Goal: Find specific page/section: Find specific page/section

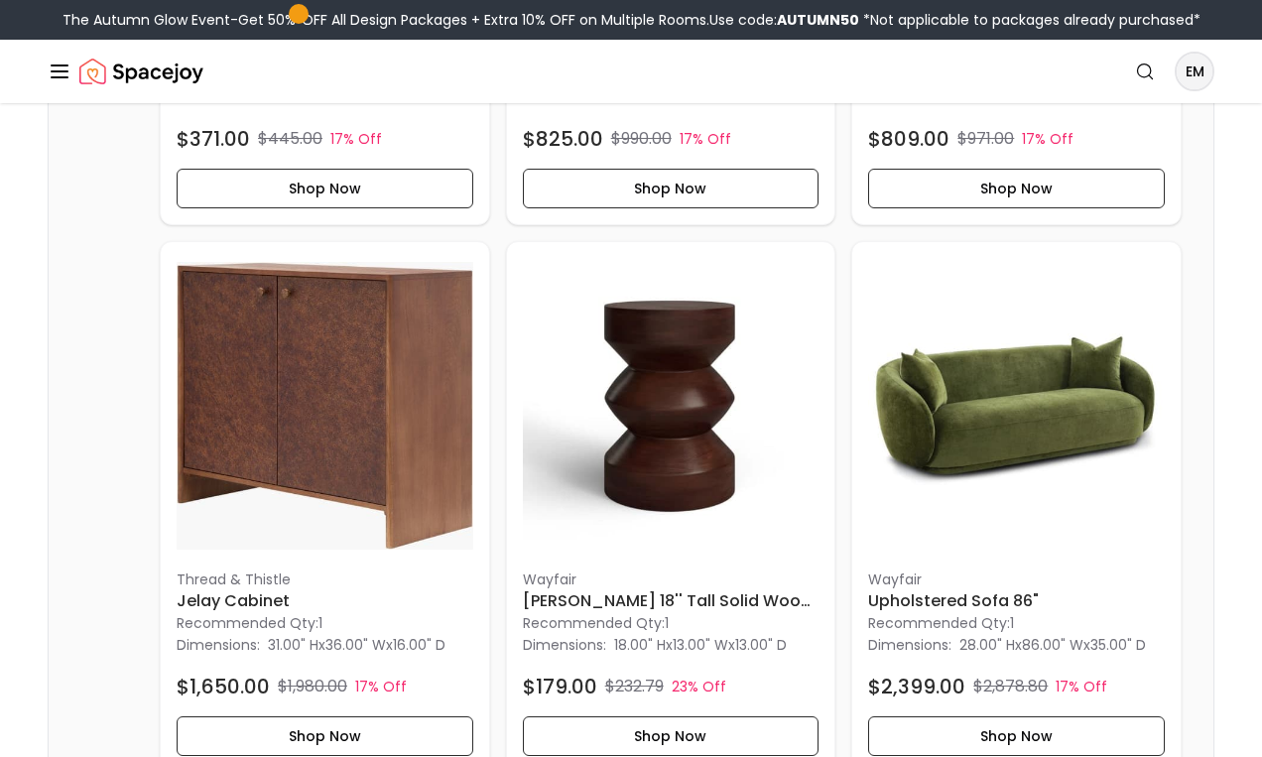
scroll to position [655, 0]
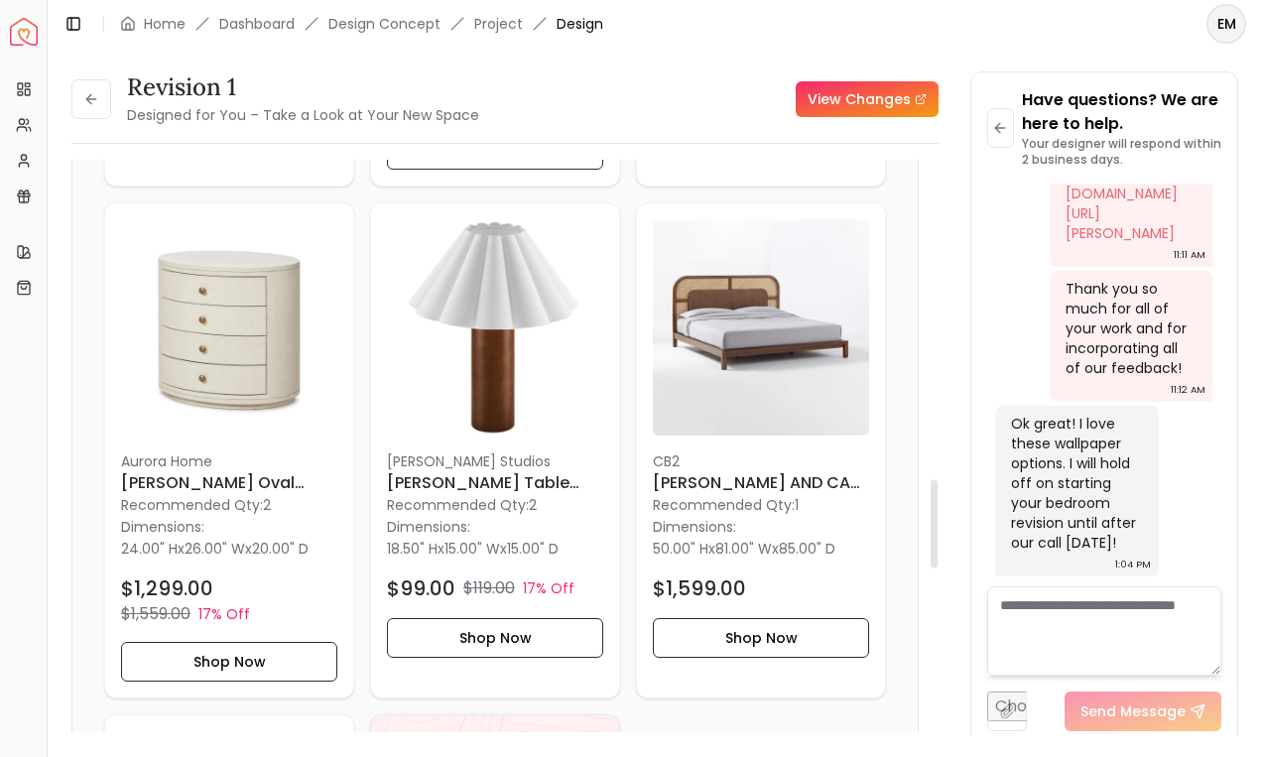
scroll to position [2066, 0]
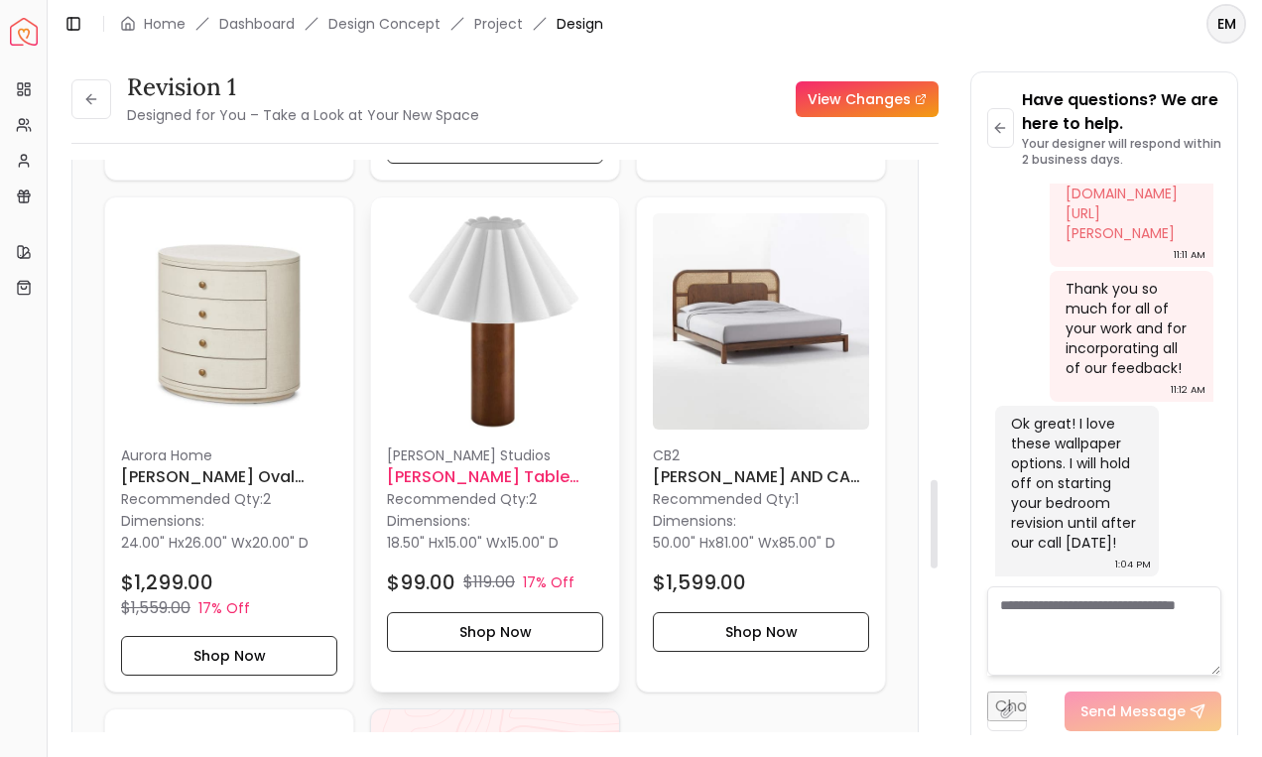
click at [559, 402] on img at bounding box center [495, 321] width 216 height 216
click at [1225, 24] on html "Spacejoy Dashboard Overview Projects My Referrals My Profile Gift Card Balance …" at bounding box center [631, 378] width 1262 height 757
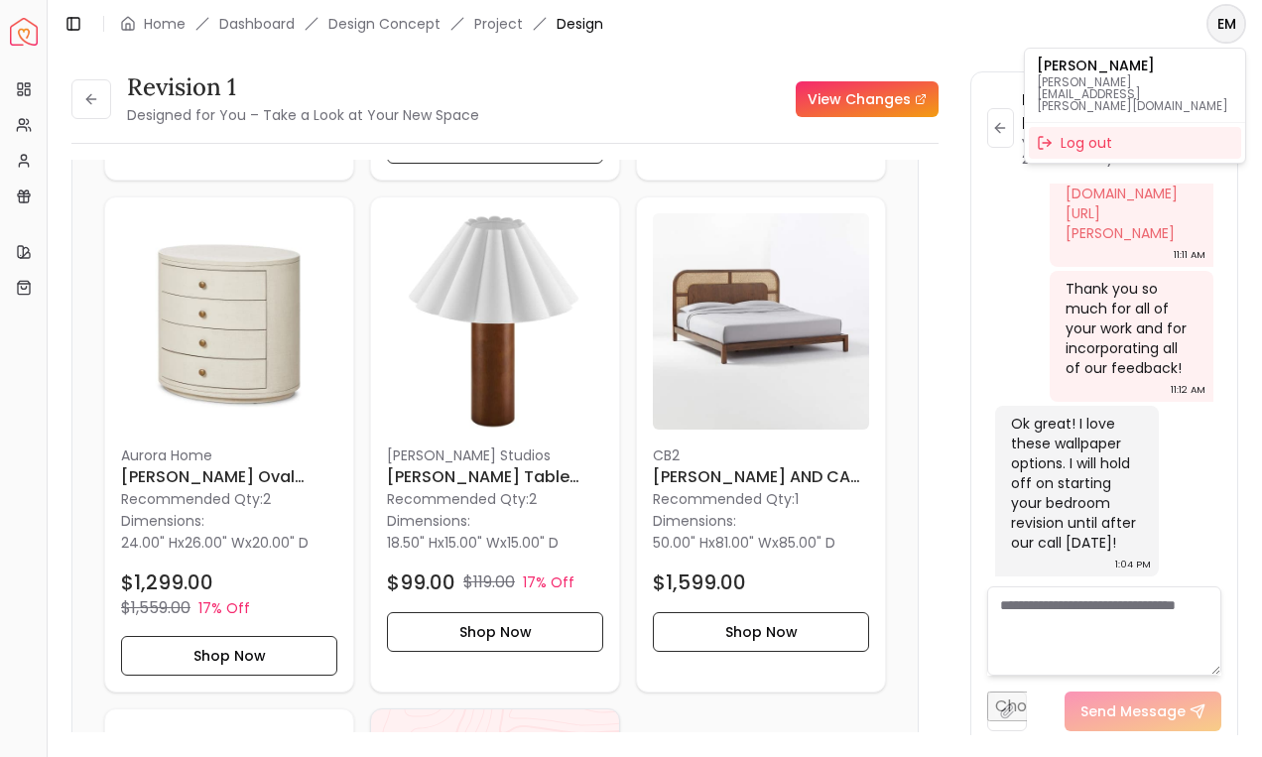
click at [1174, 70] on p "Emily Delman" at bounding box center [1135, 66] width 196 height 14
click at [68, 94] on html "Spacejoy Dashboard Overview Projects My Referrals My Profile Gift Card Balance …" at bounding box center [631, 378] width 1262 height 757
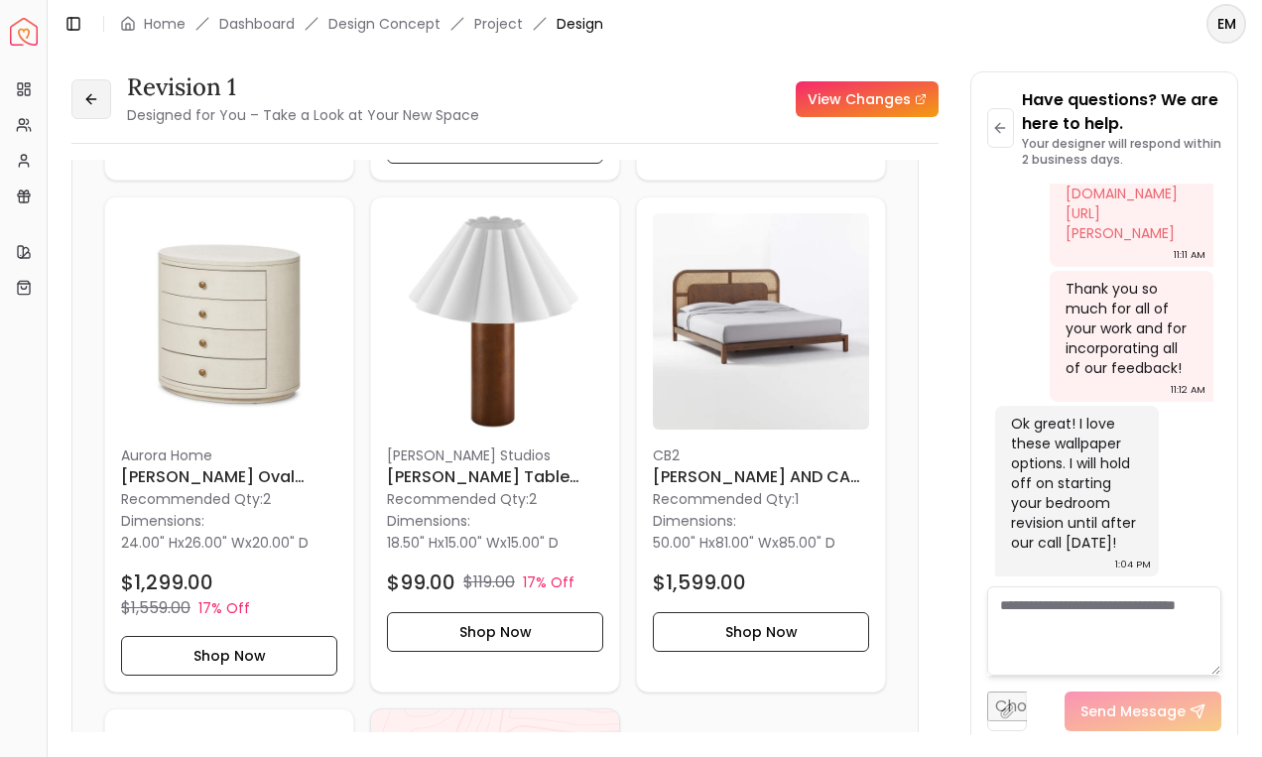
click at [87, 94] on icon at bounding box center [91, 99] width 16 height 16
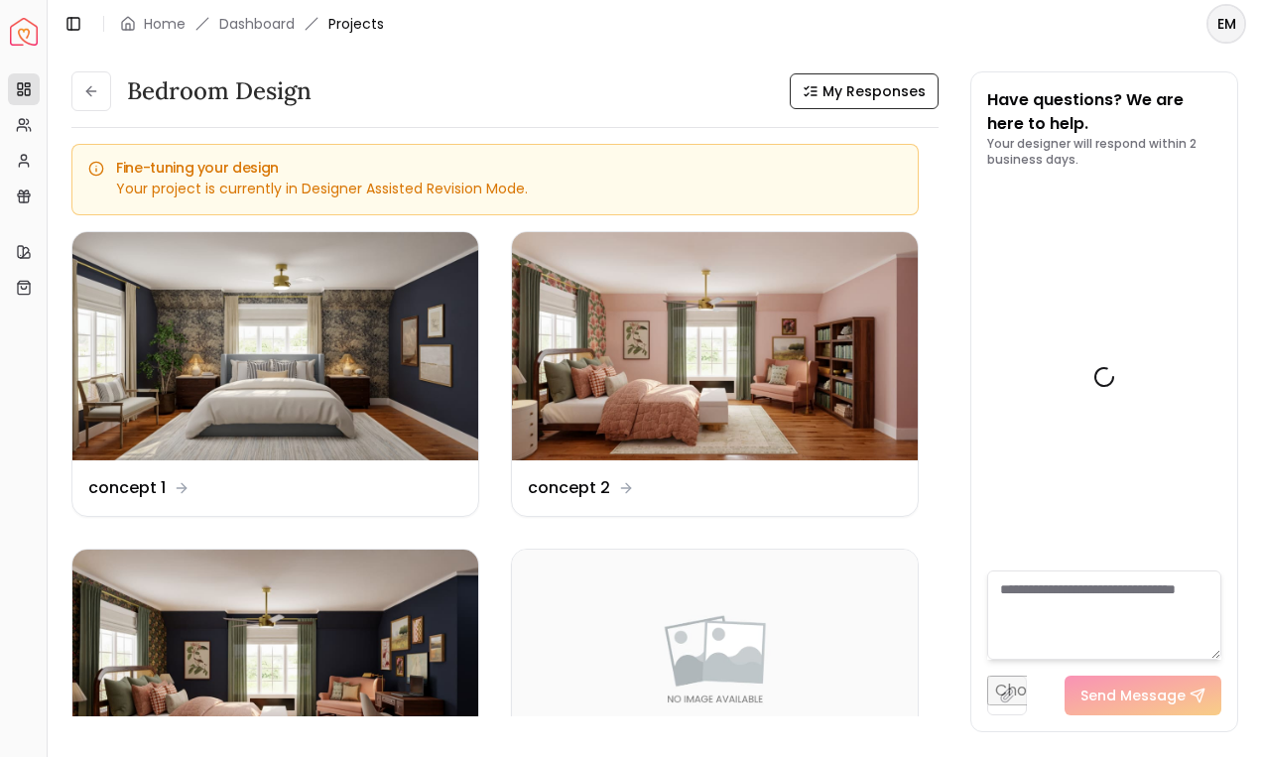
scroll to position [10028, 0]
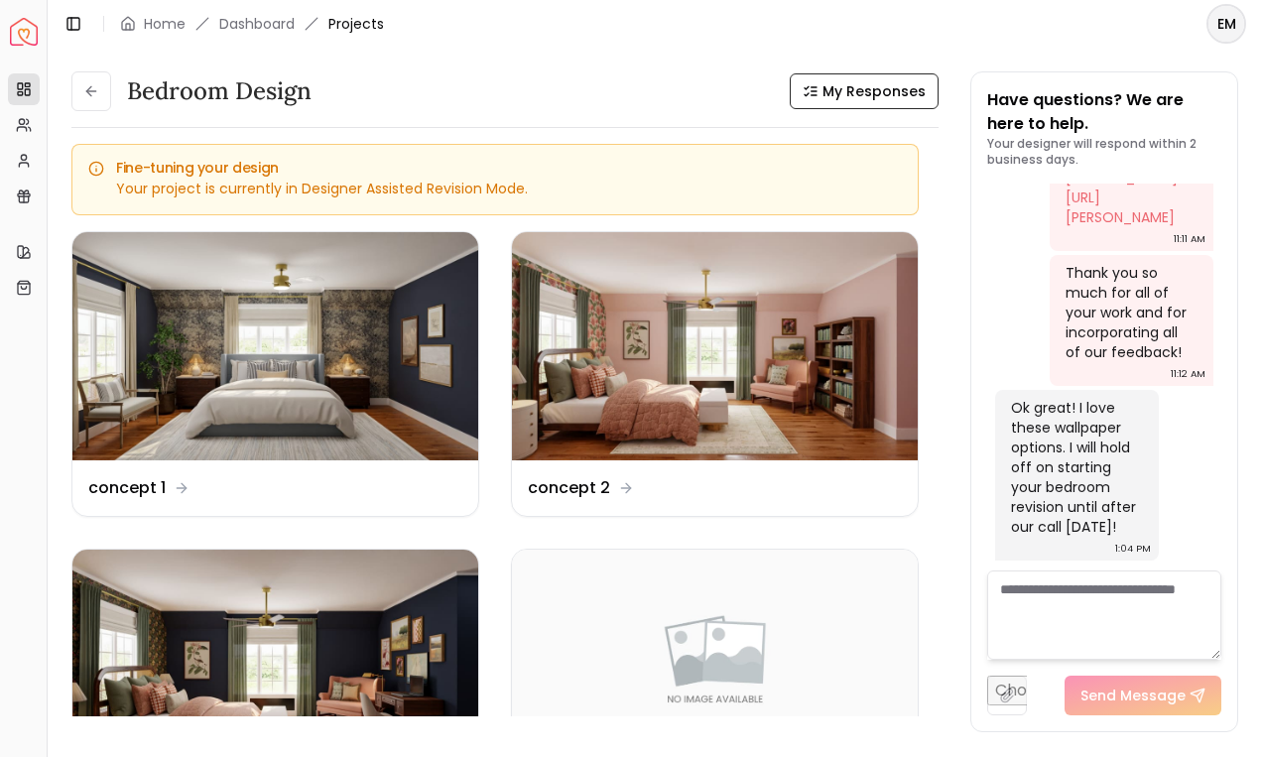
click at [87, 94] on icon at bounding box center [91, 91] width 16 height 16
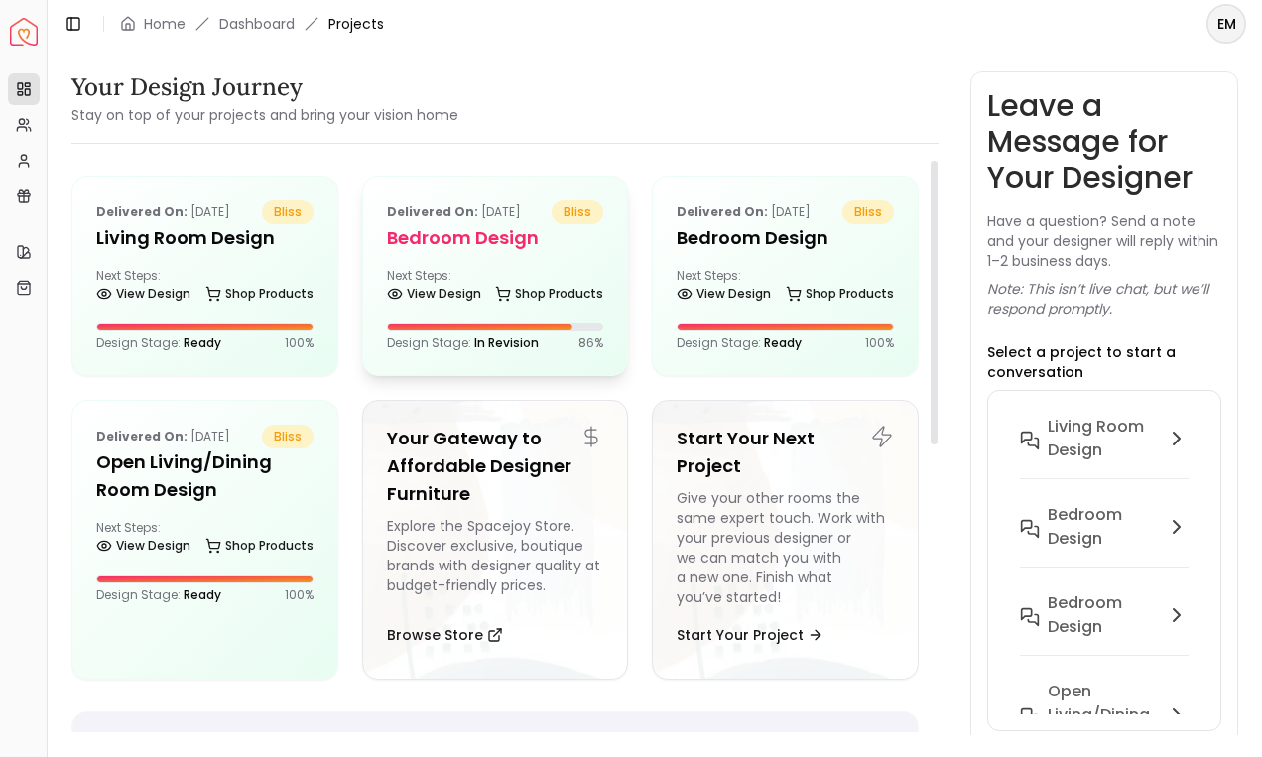
click at [554, 237] on h5 "Bedroom design" at bounding box center [495, 238] width 217 height 28
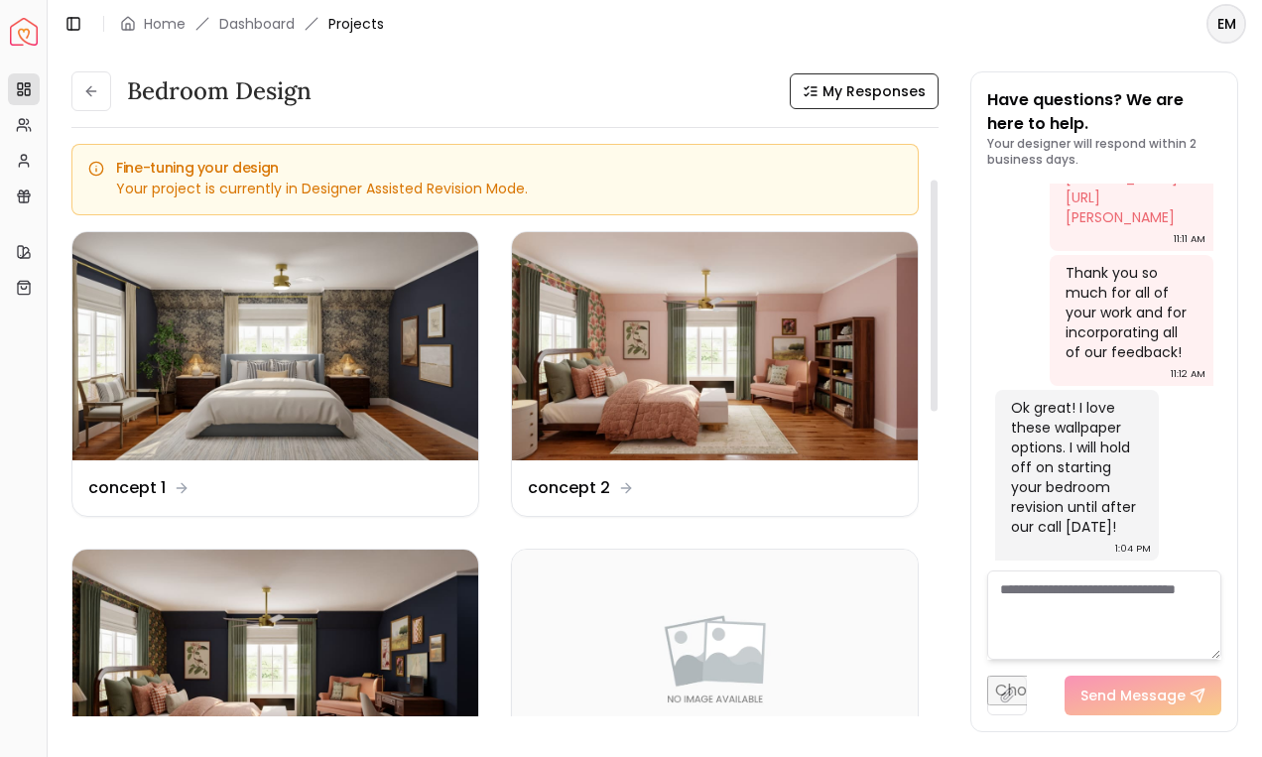
scroll to position [302, 0]
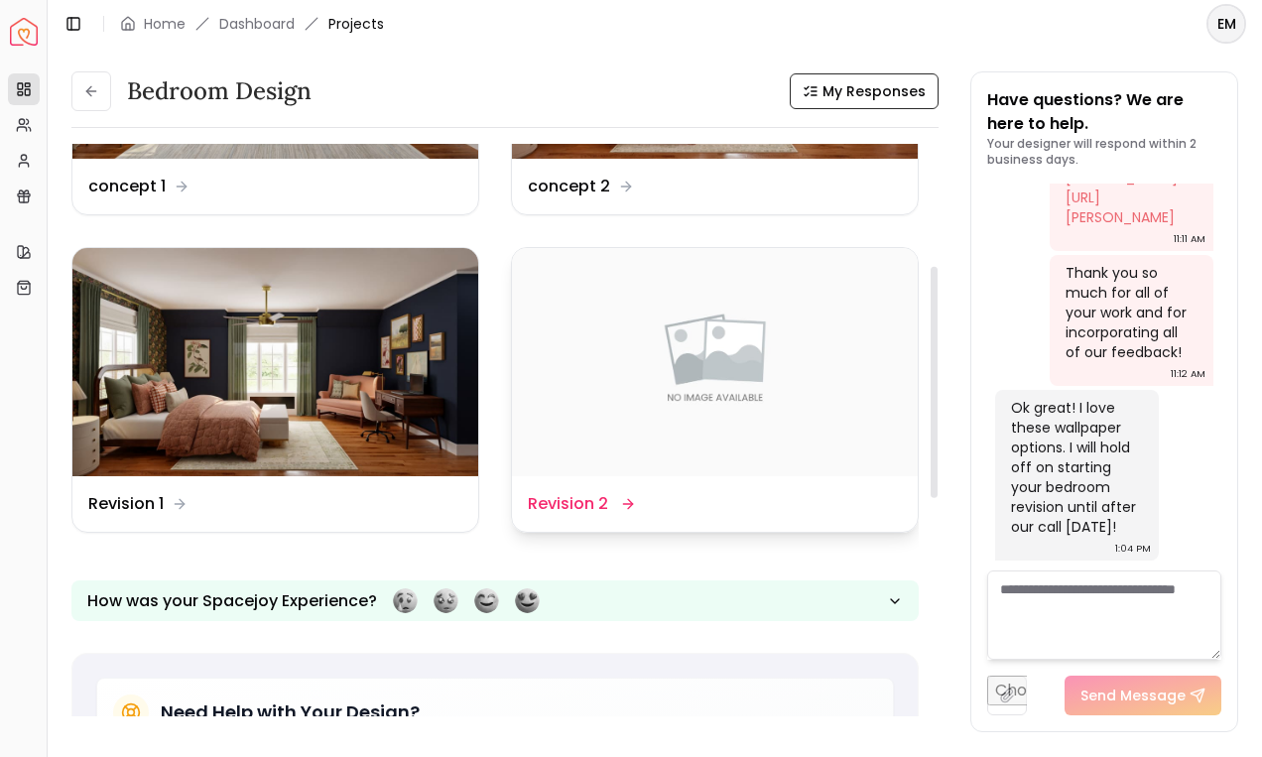
click at [642, 523] on div "Design Name Revision 2" at bounding box center [715, 504] width 406 height 56
click at [604, 519] on div "Design Name Revision 2" at bounding box center [715, 504] width 406 height 56
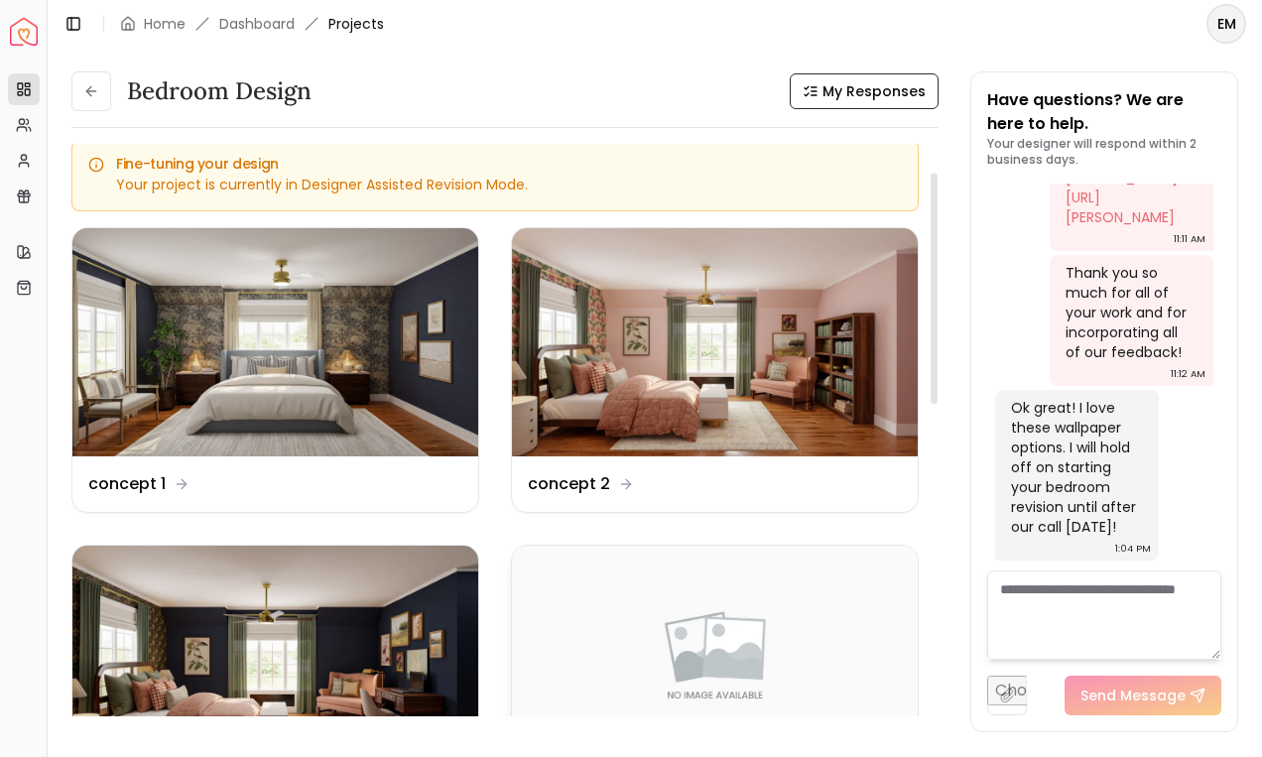
scroll to position [0, 0]
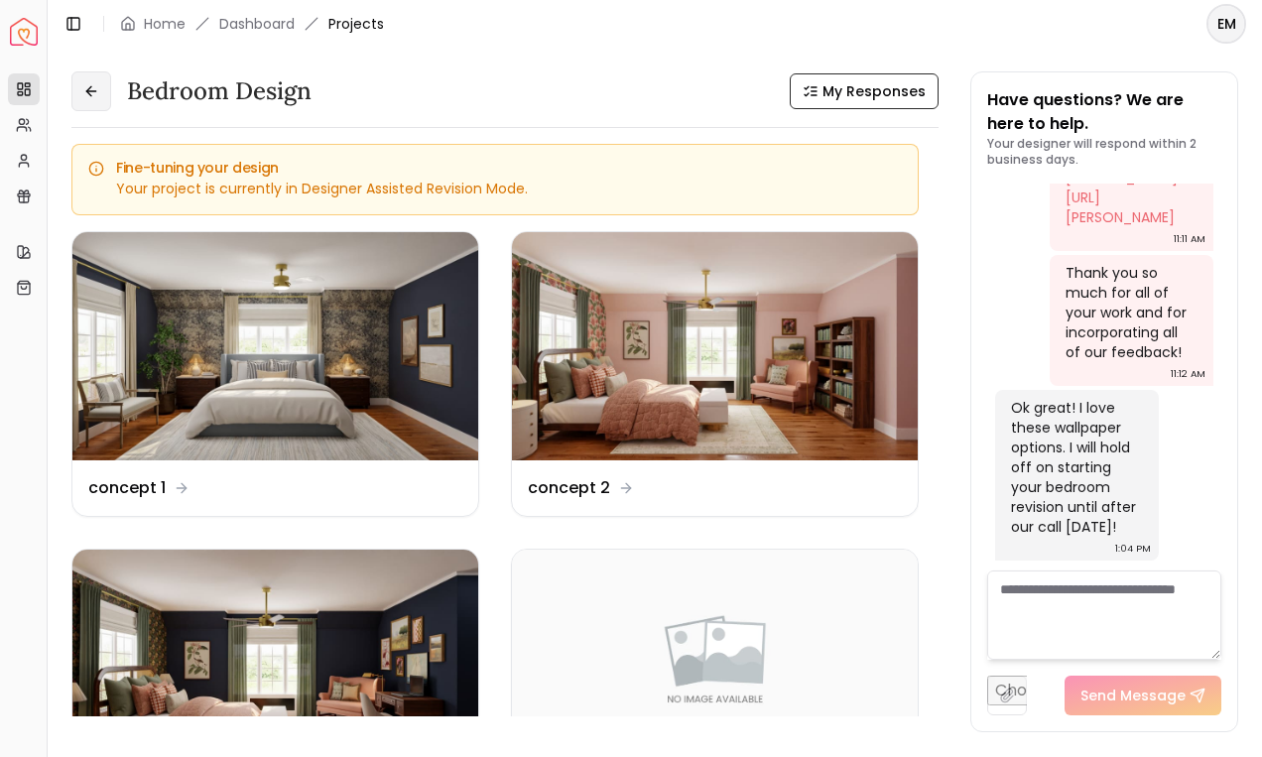
click at [91, 83] on icon at bounding box center [91, 91] width 16 height 16
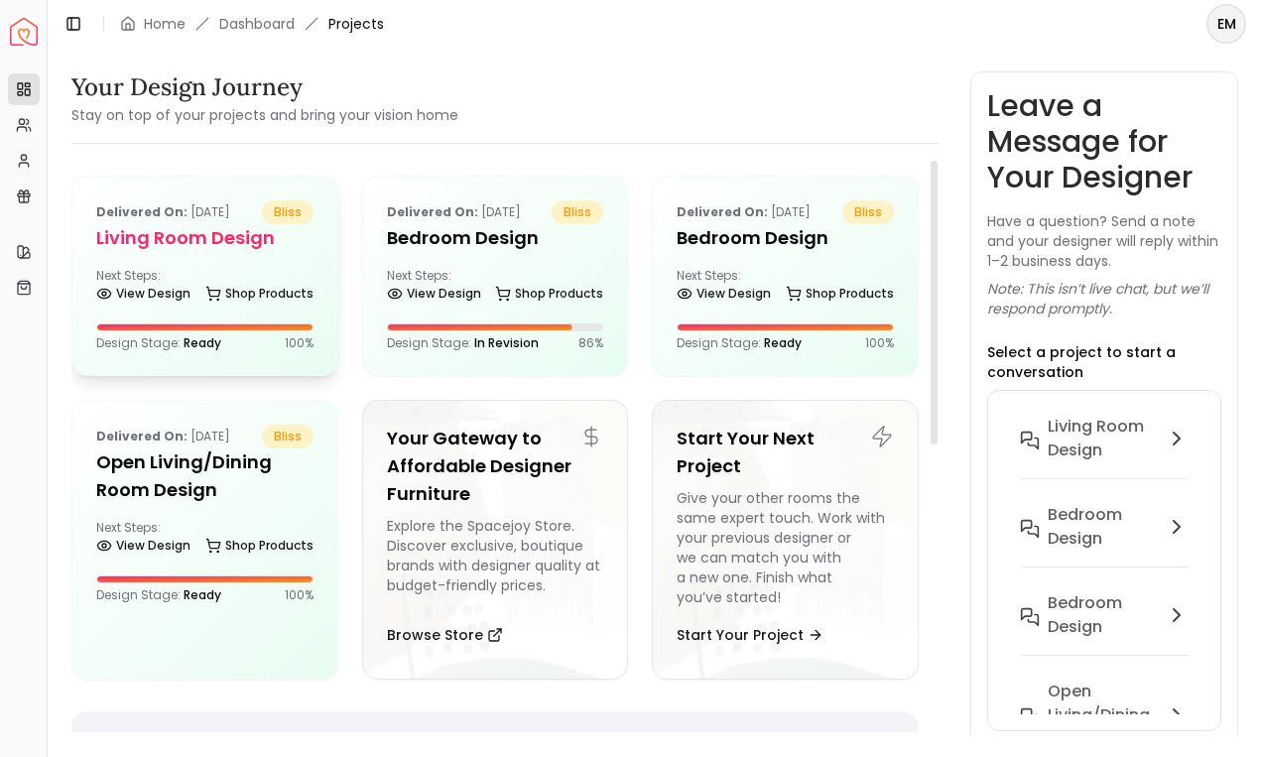
click at [179, 315] on div "Delivered on: Sep 27, 2025 bliss Living Room design Next Steps: View Design Sho…" at bounding box center [204, 276] width 265 height 198
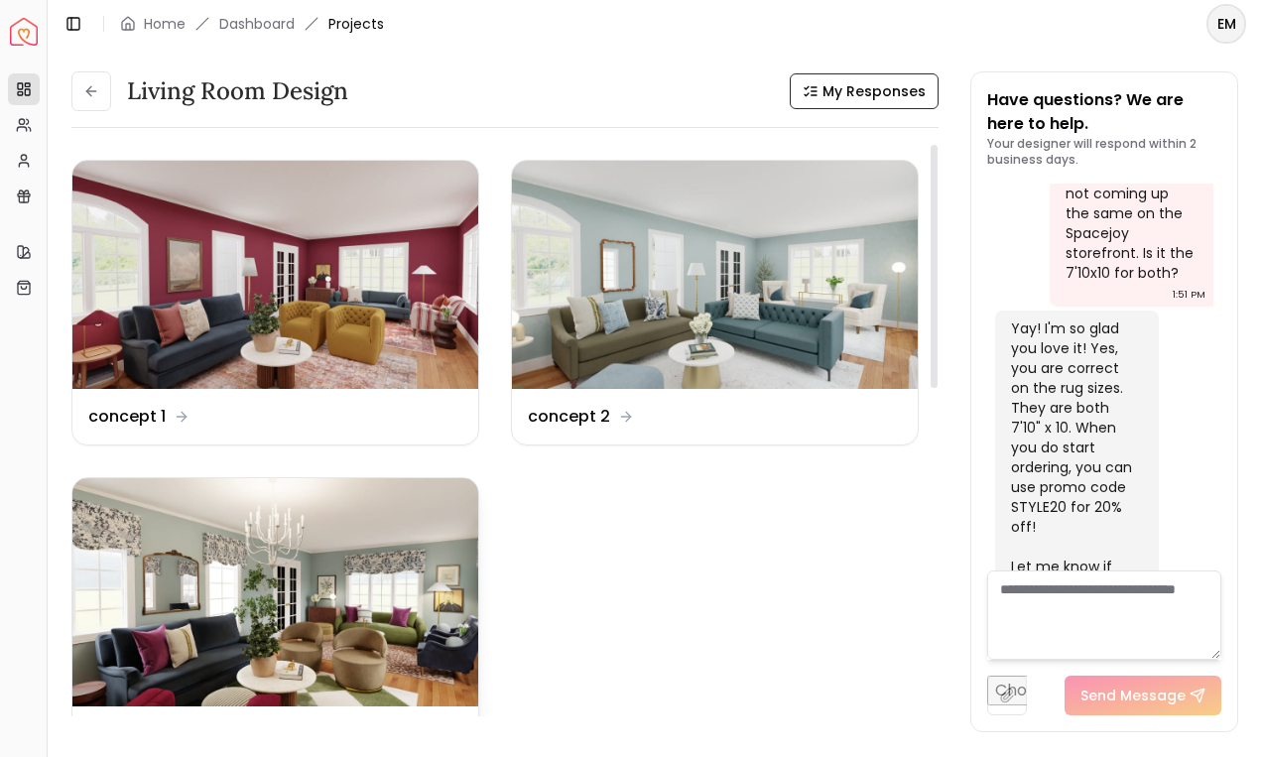
scroll to position [211, 0]
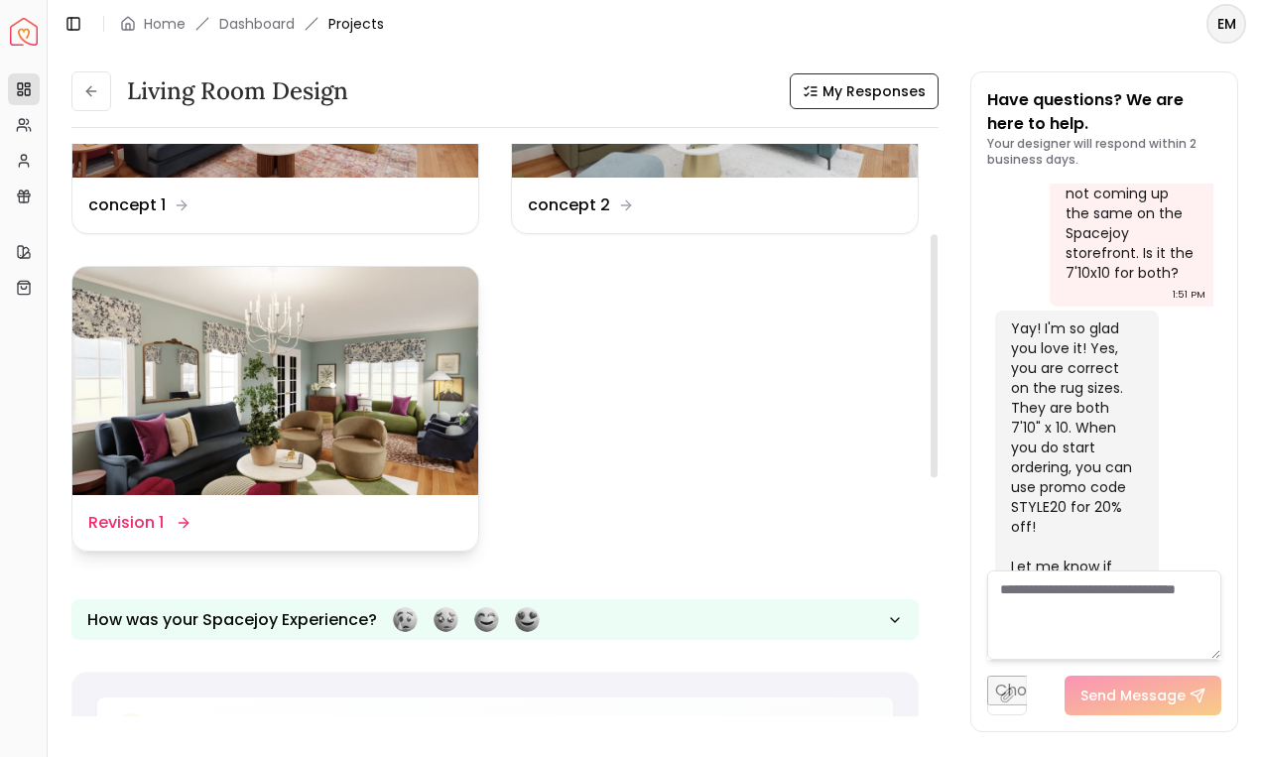
click at [239, 488] on img at bounding box center [275, 381] width 406 height 228
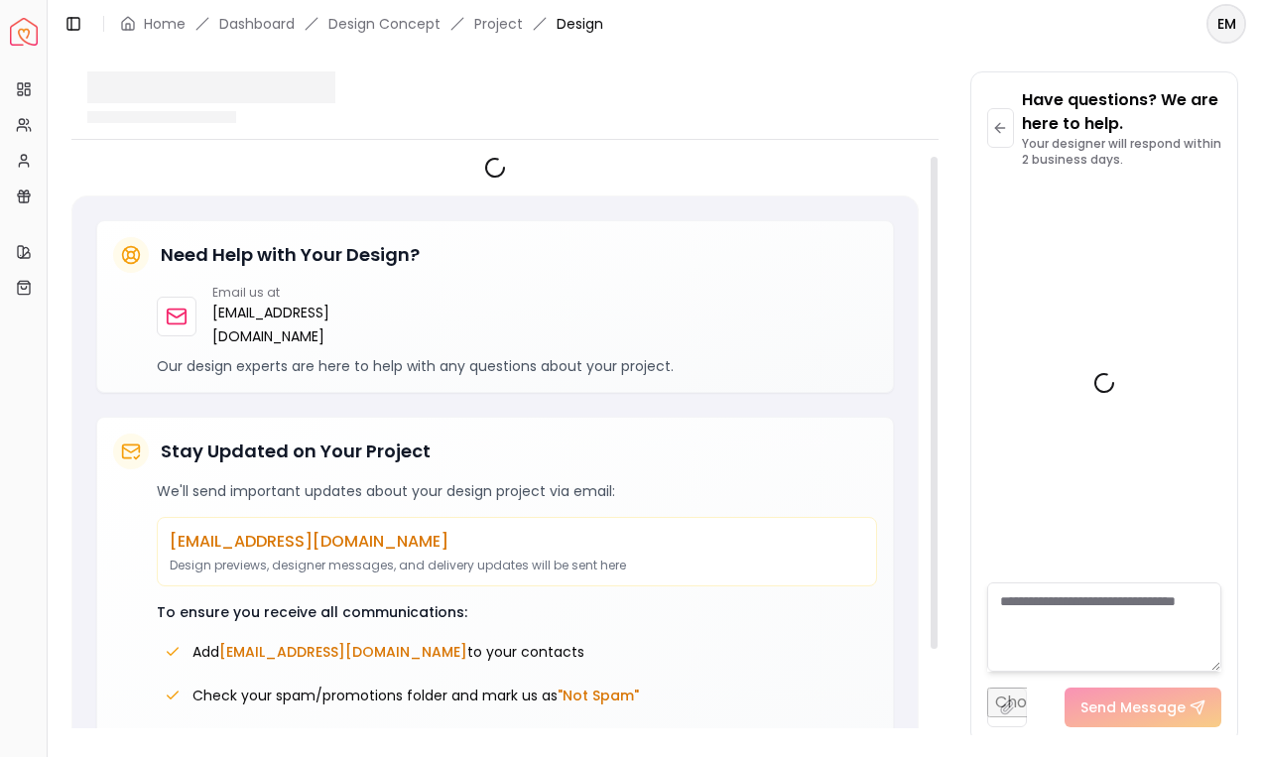
scroll to position [3002, 0]
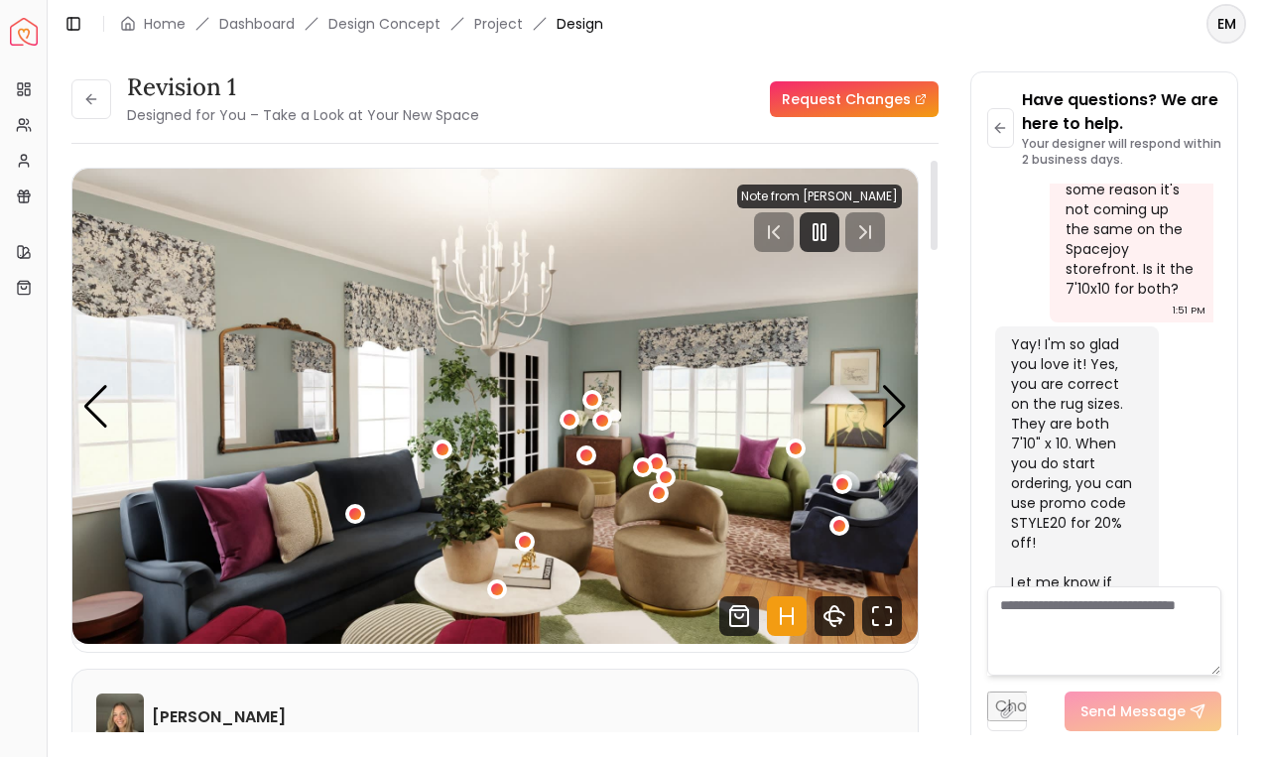
click at [781, 619] on icon "Hotspots Toggle" at bounding box center [781, 616] width 0 height 16
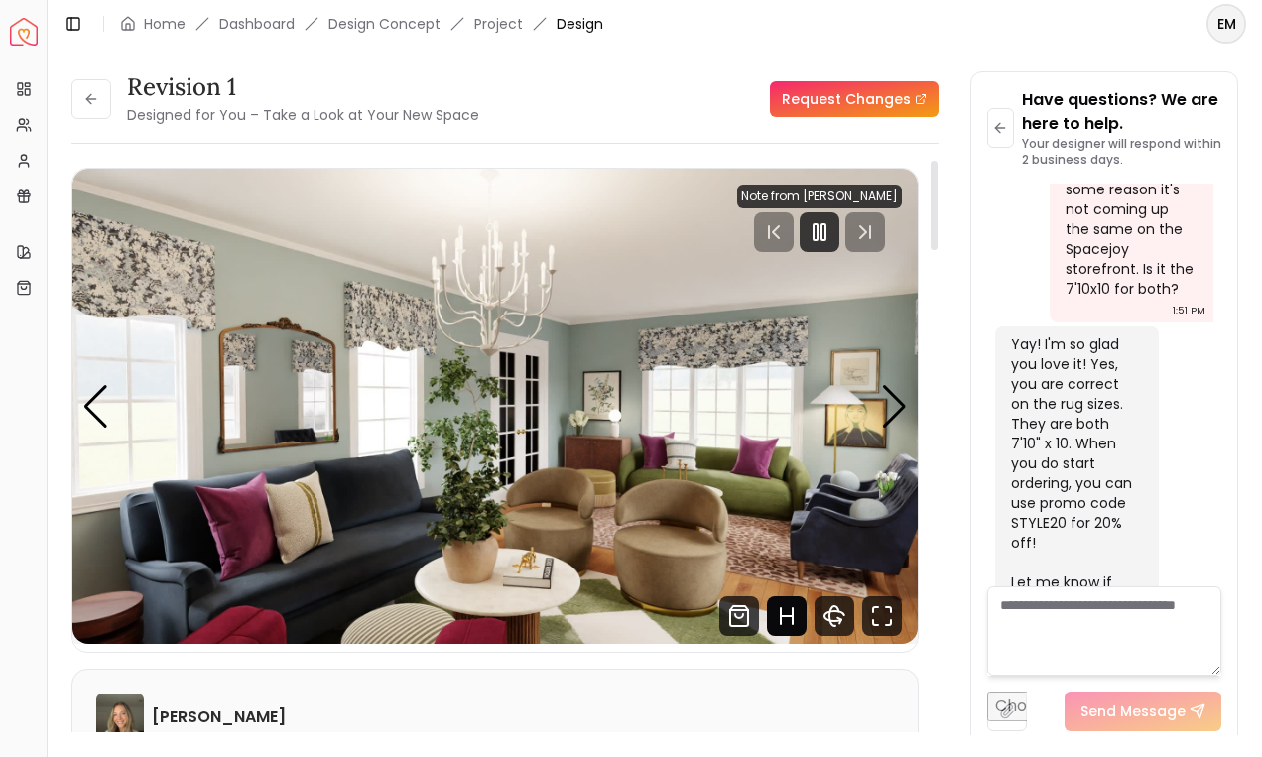
click at [793, 616] on icon "Hotspots Toggle" at bounding box center [793, 616] width 0 height 16
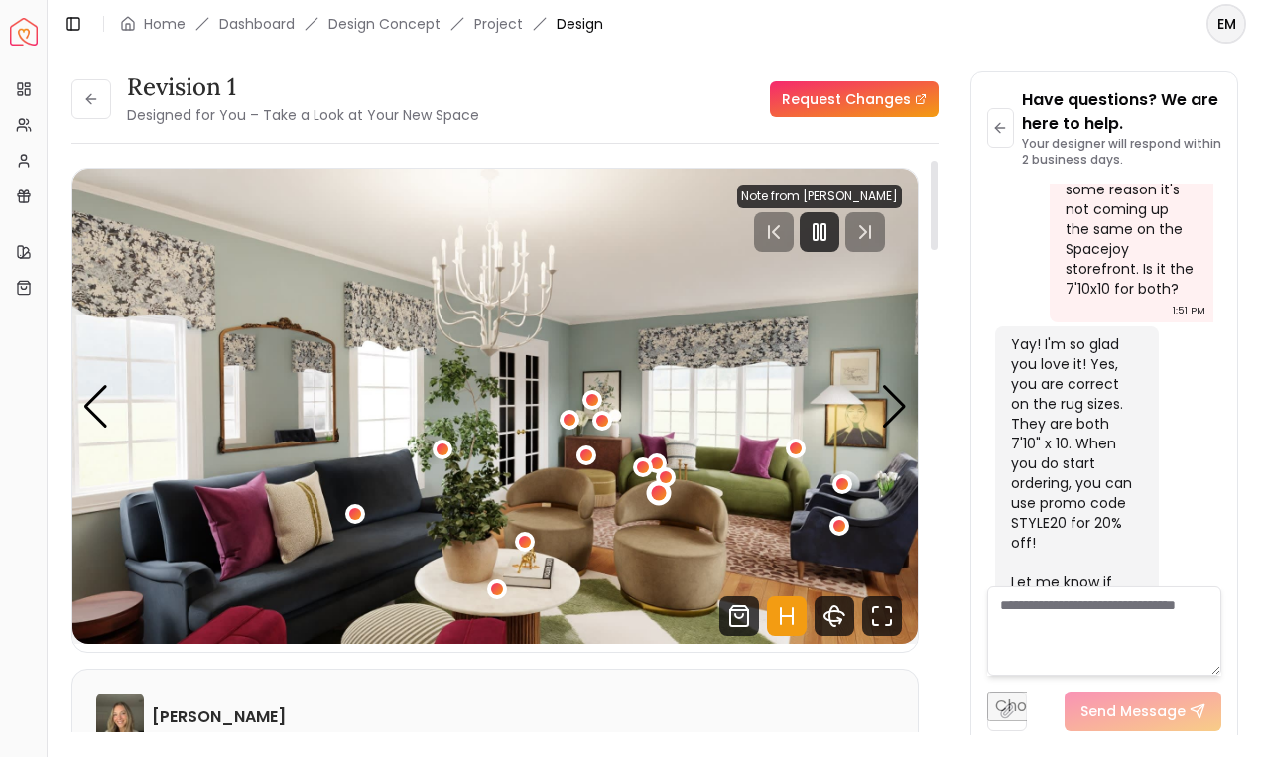
click at [659, 492] on div "1 / 6" at bounding box center [658, 492] width 15 height 15
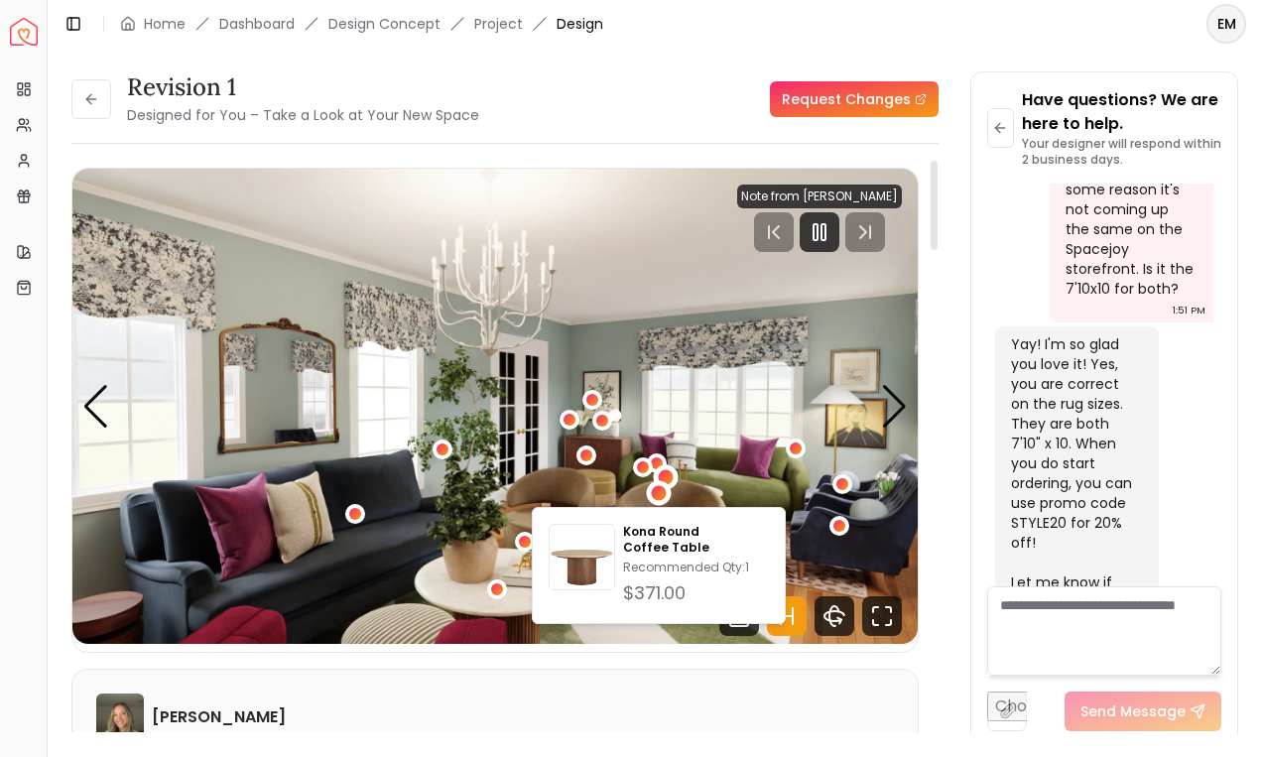
click at [663, 477] on div "1 / 6" at bounding box center [666, 476] width 15 height 15
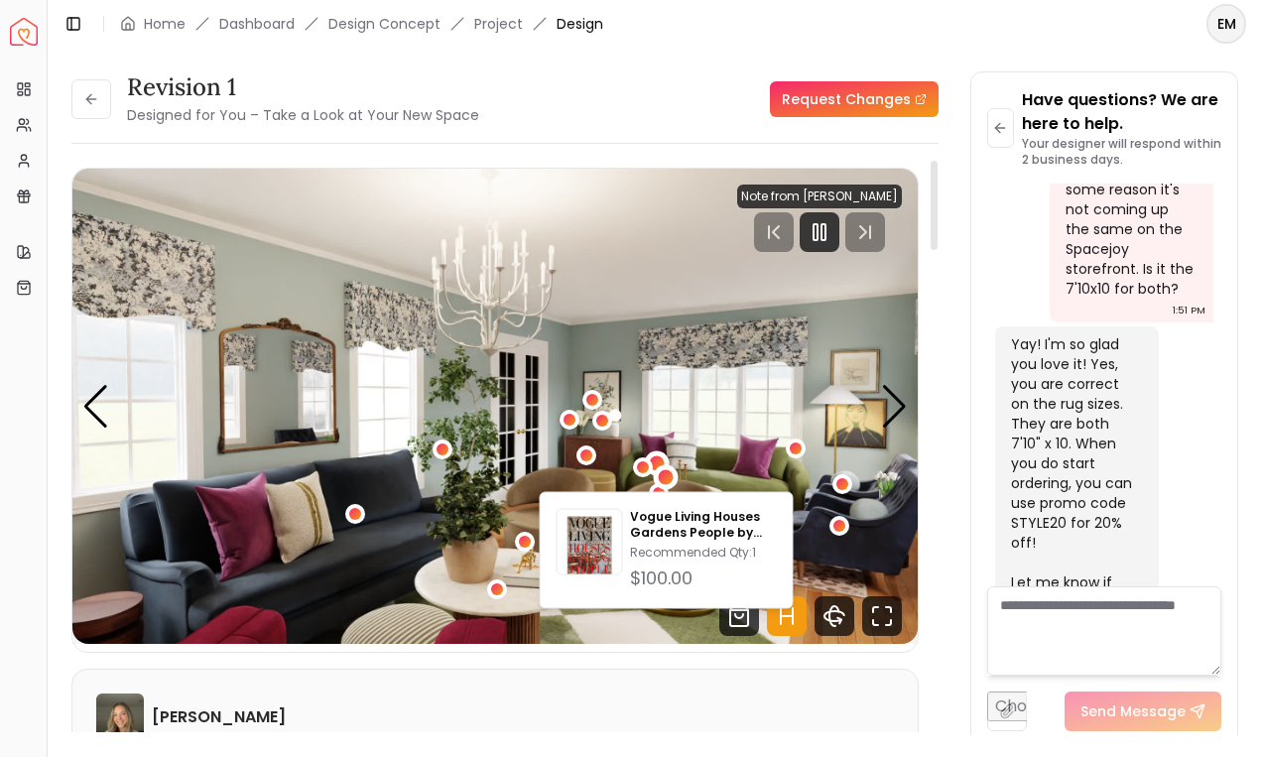
click at [657, 458] on div "1 / 6" at bounding box center [657, 463] width 15 height 15
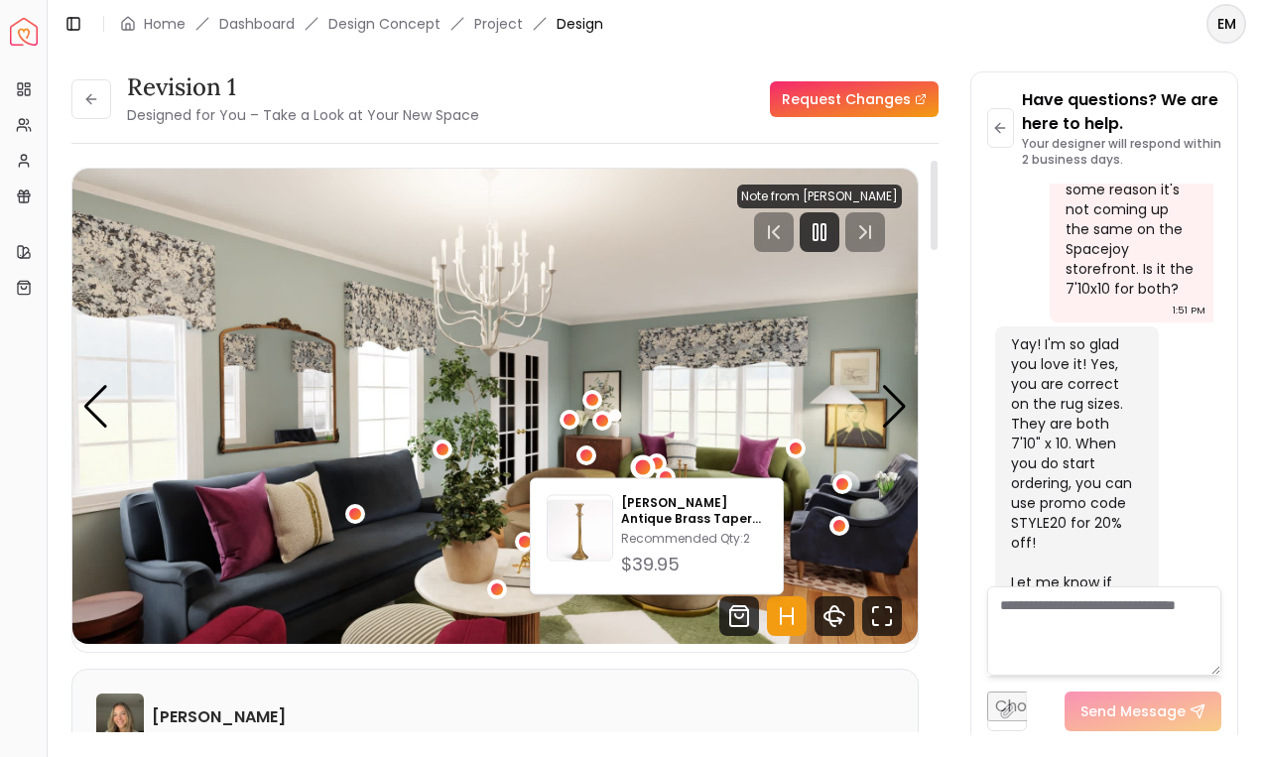
click at [644, 467] on div "1 / 6" at bounding box center [643, 466] width 15 height 15
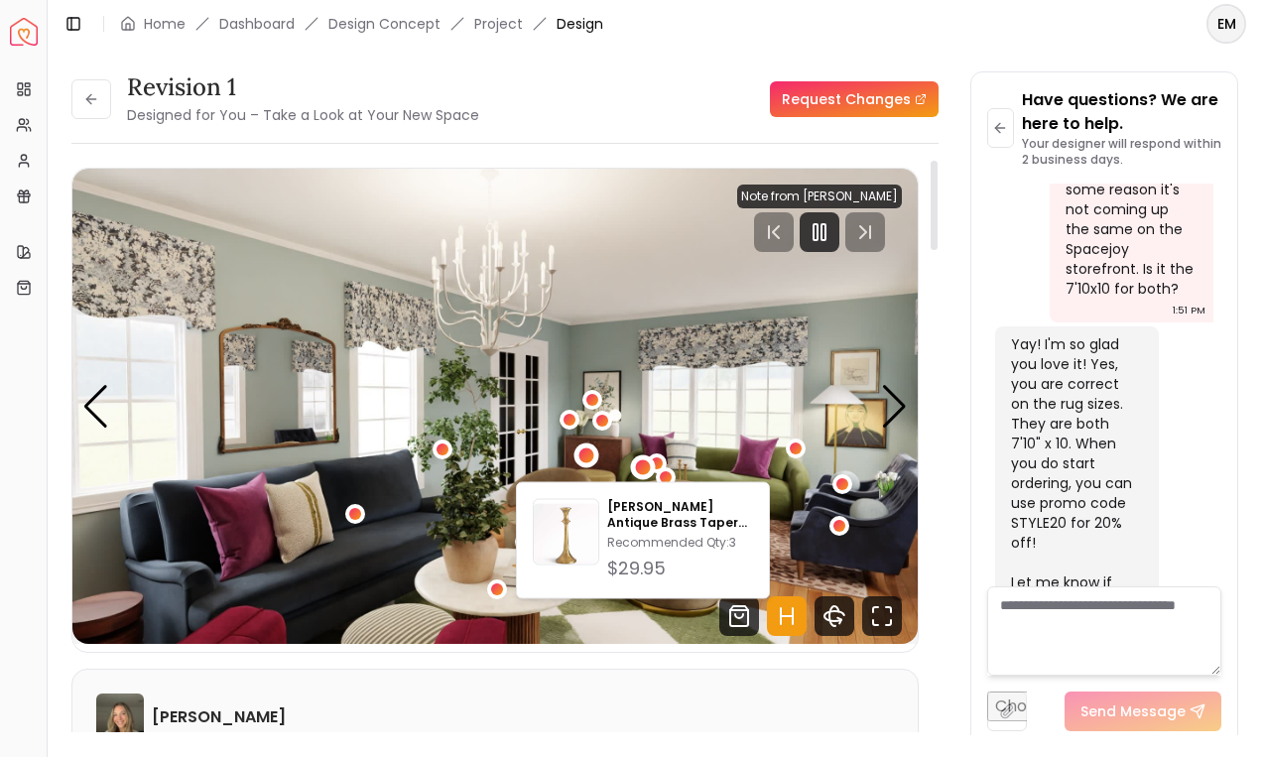
click at [581, 454] on div "1 / 6" at bounding box center [585, 454] width 15 height 15
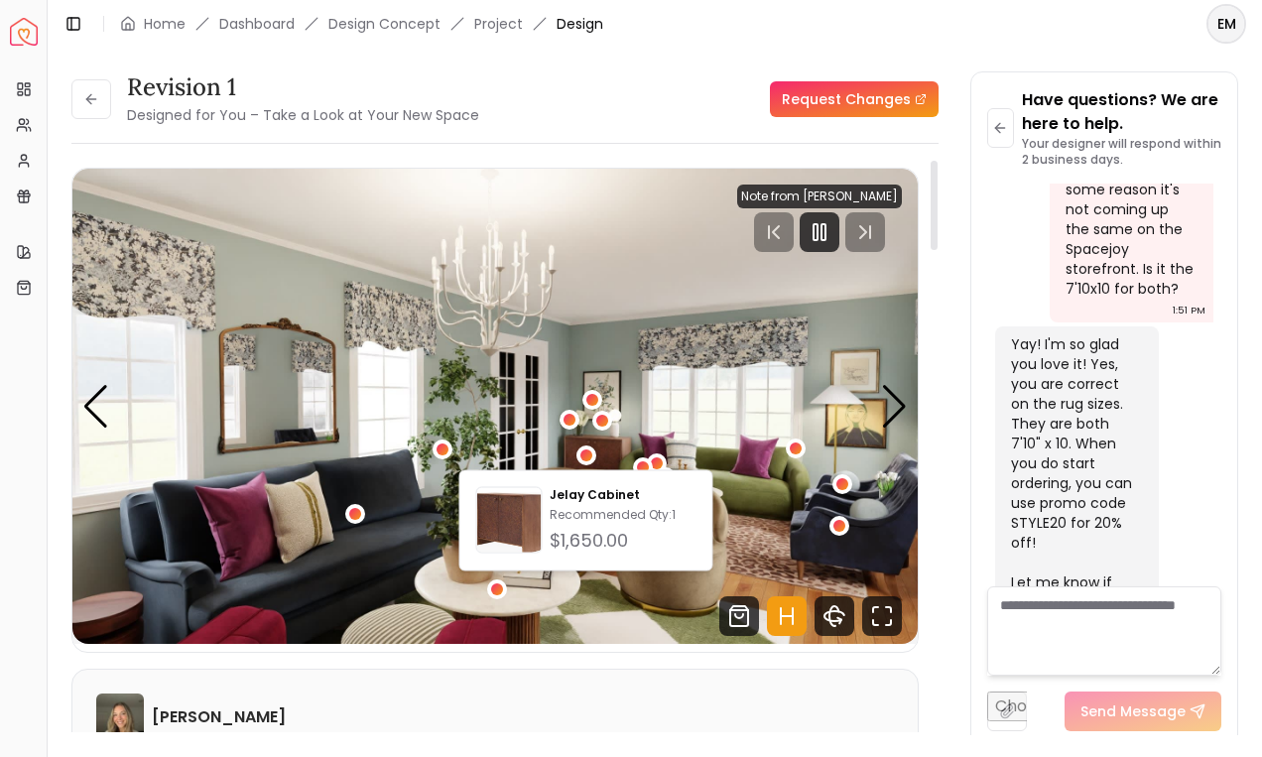
click at [682, 387] on img "1 / 6" at bounding box center [494, 406] width 845 height 475
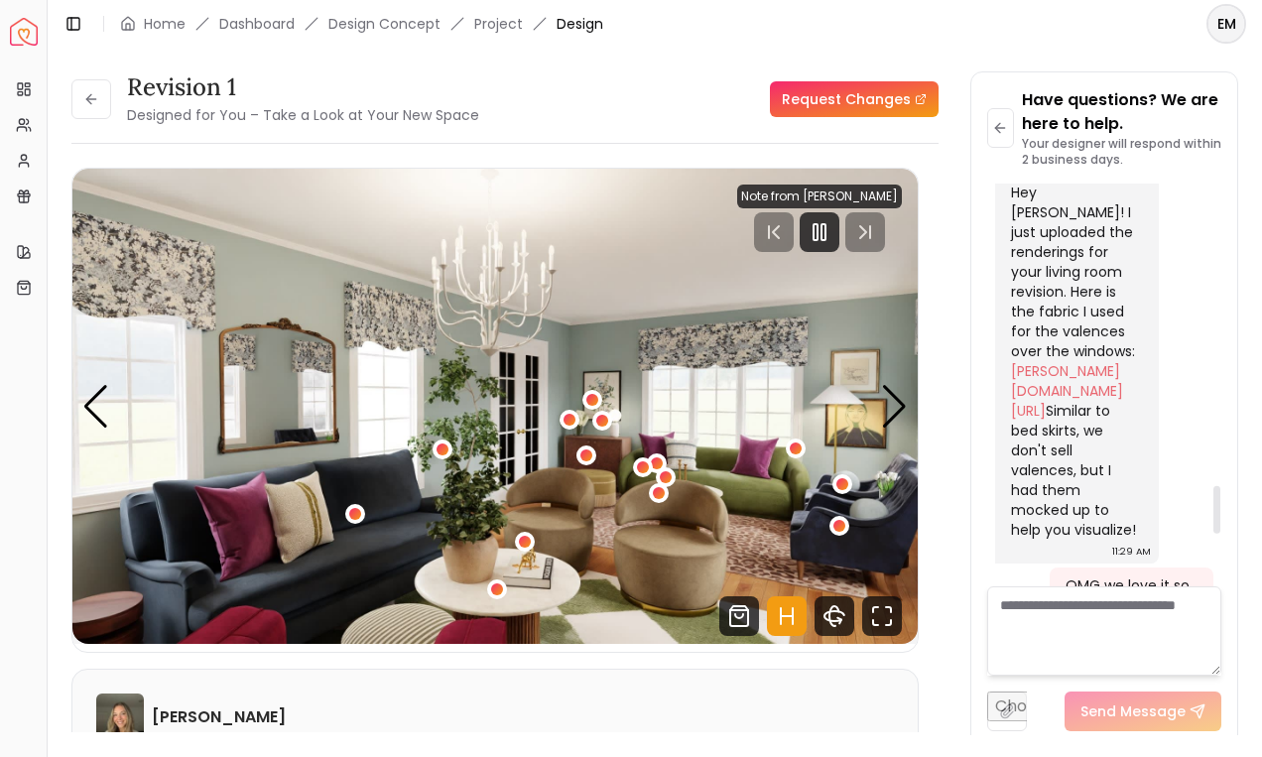
scroll to position [2310, 0]
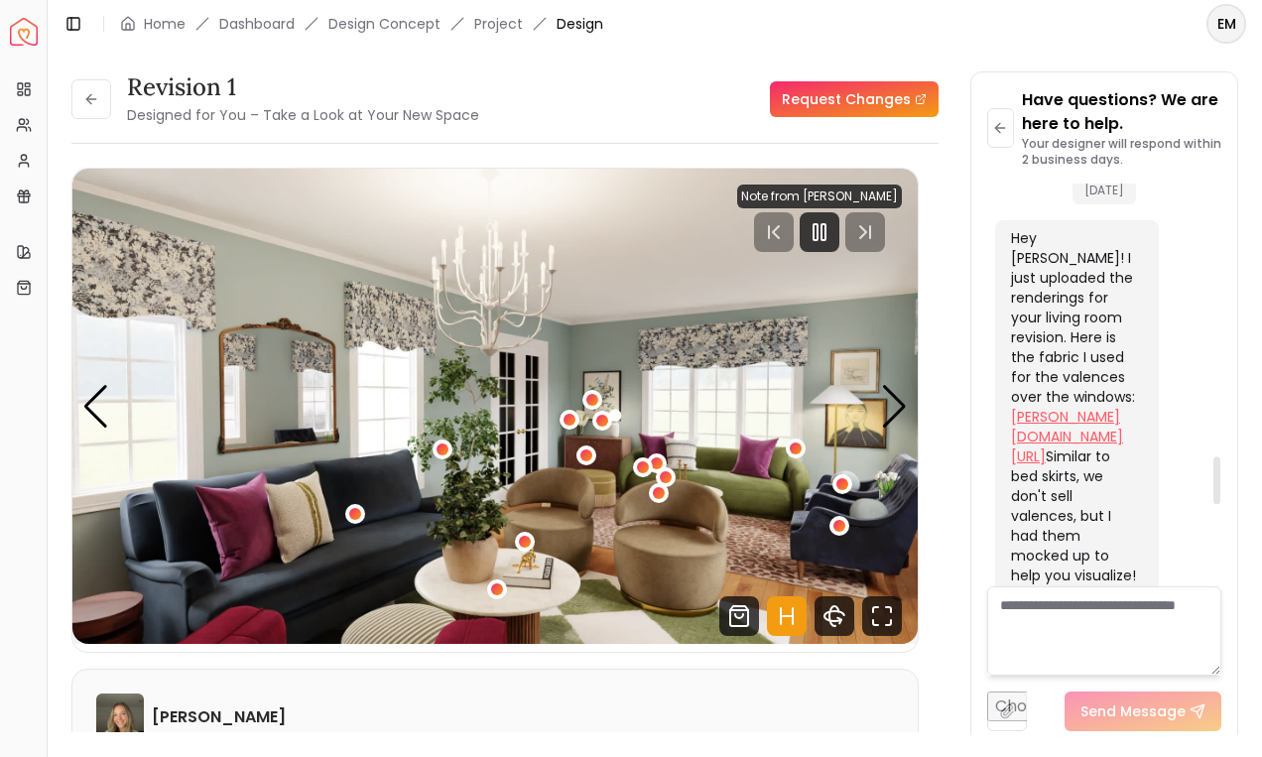
click at [1039, 407] on link "schumacher.com/catalog/products/81851?source=PLP" at bounding box center [1067, 437] width 112 height 60
click at [901, 408] on div "Next slide" at bounding box center [894, 407] width 27 height 44
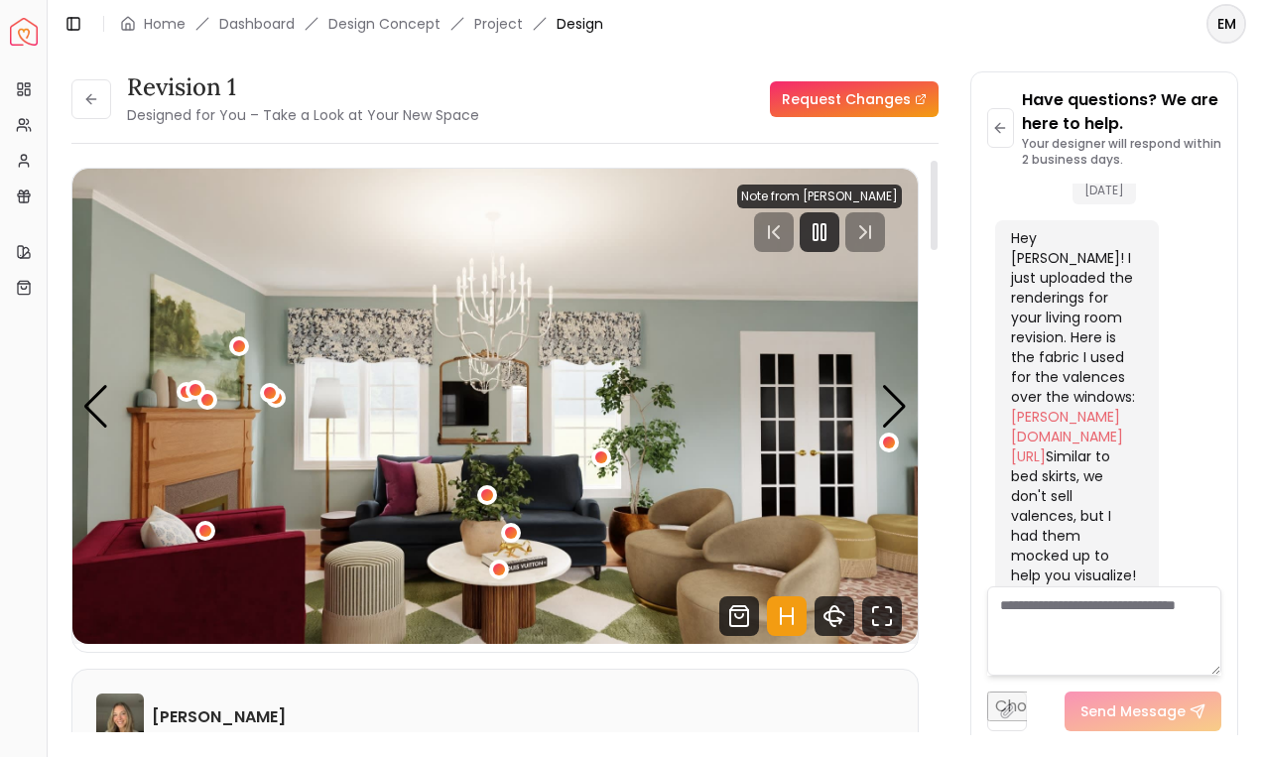
click at [790, 614] on icon "Hotspots Toggle" at bounding box center [787, 616] width 40 height 40
click at [886, 404] on div "Next slide" at bounding box center [894, 407] width 27 height 44
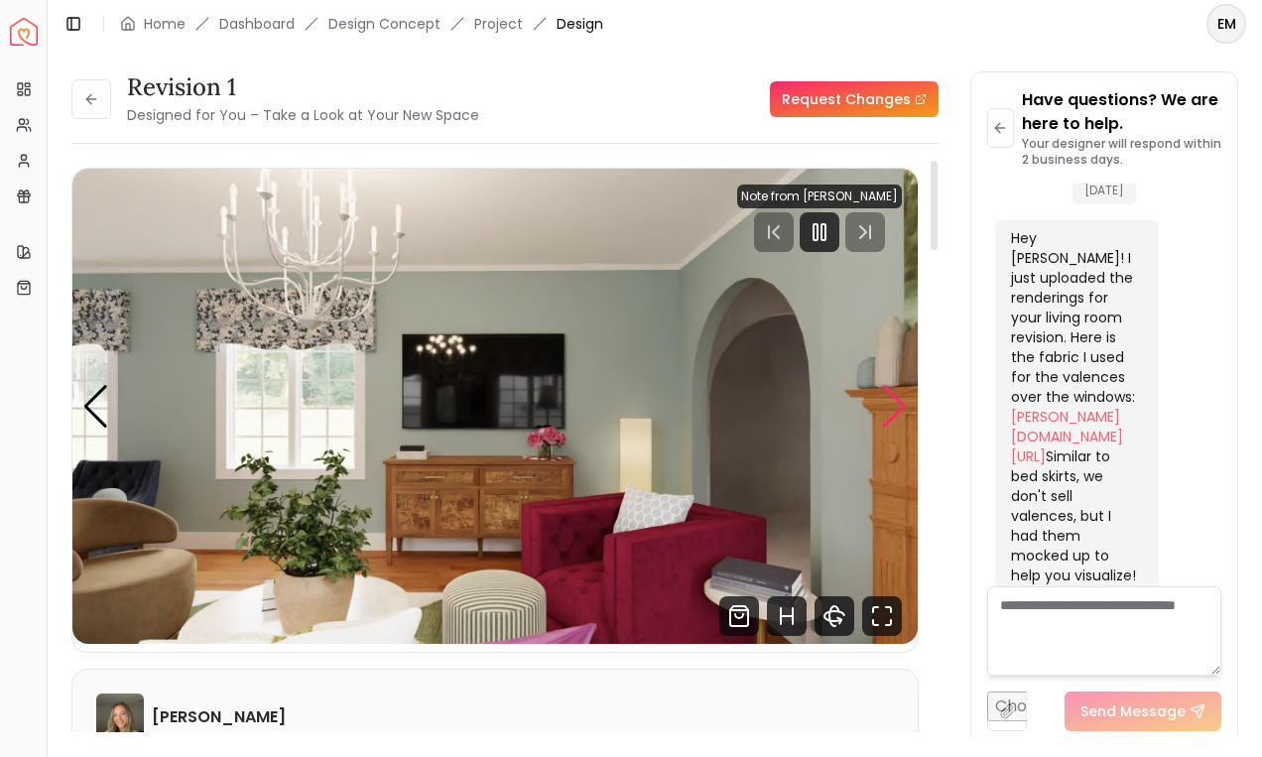
click at [886, 404] on div "Next slide" at bounding box center [894, 407] width 27 height 44
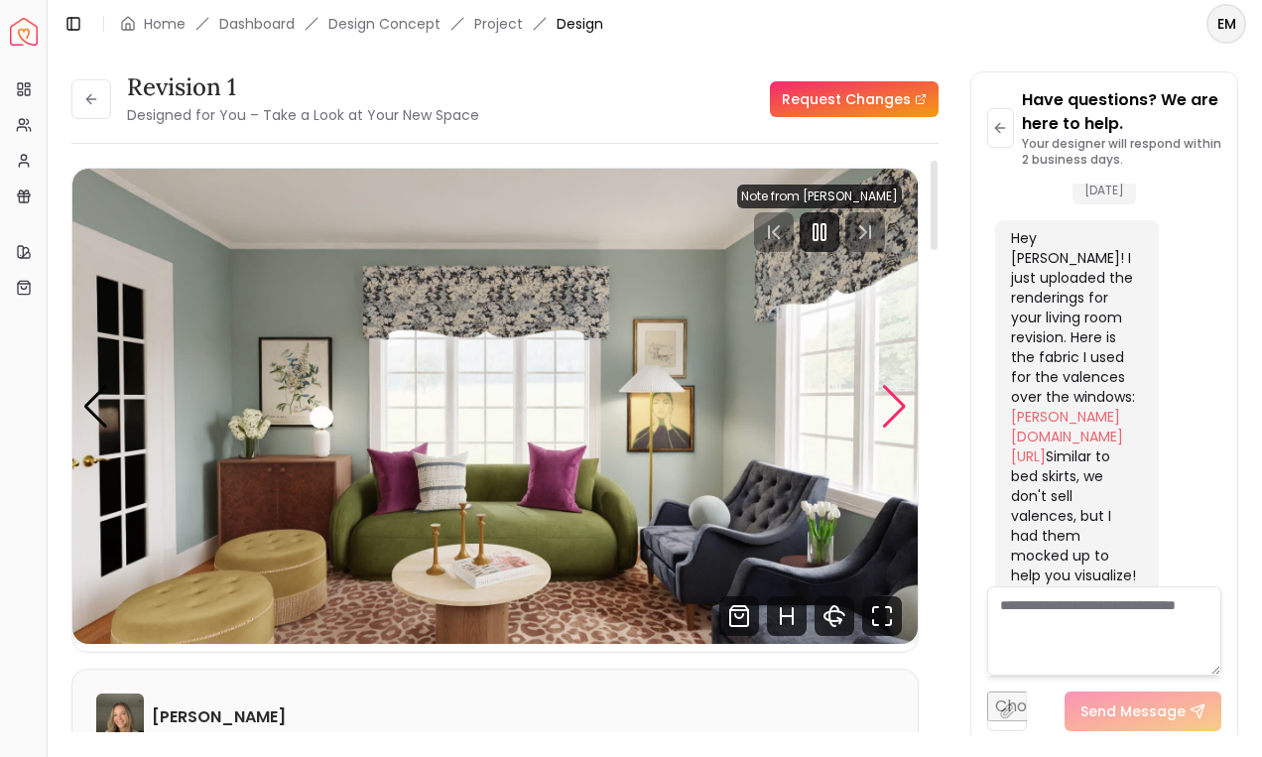
click at [886, 404] on div "Next slide" at bounding box center [894, 407] width 27 height 44
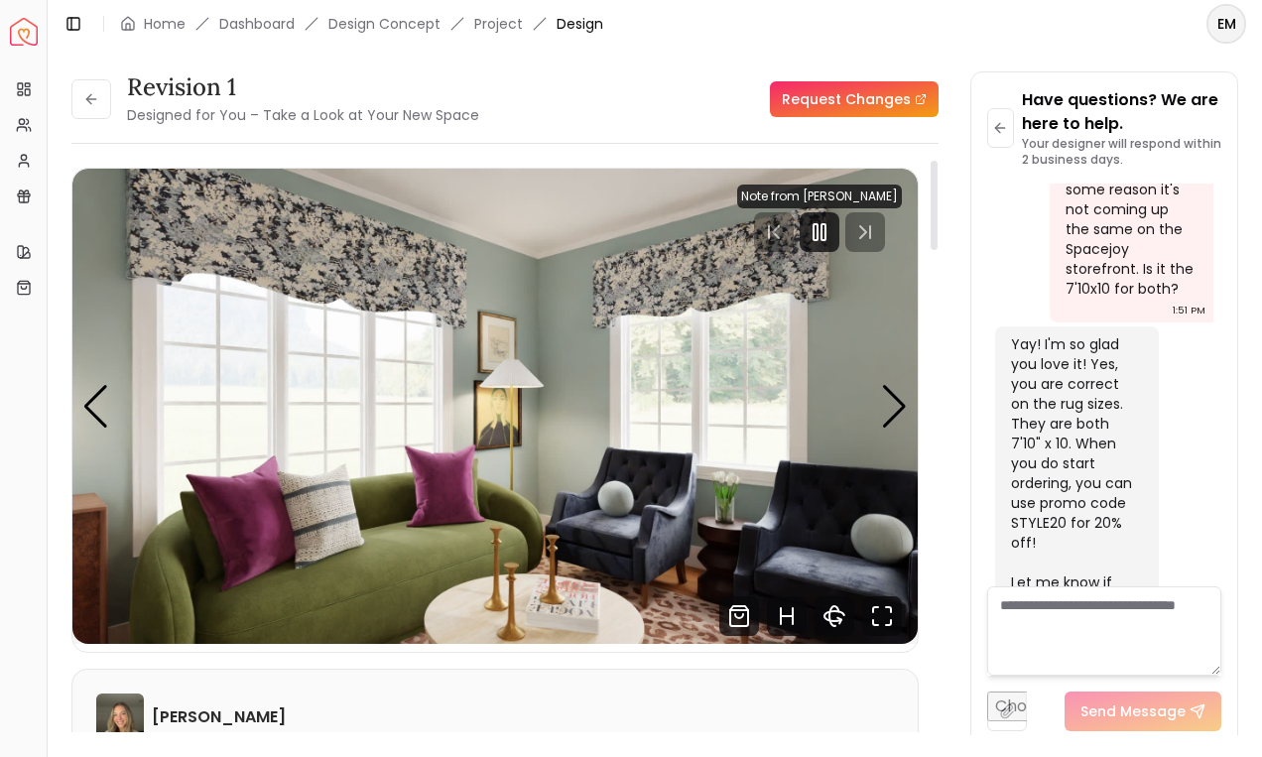
scroll to position [1, 0]
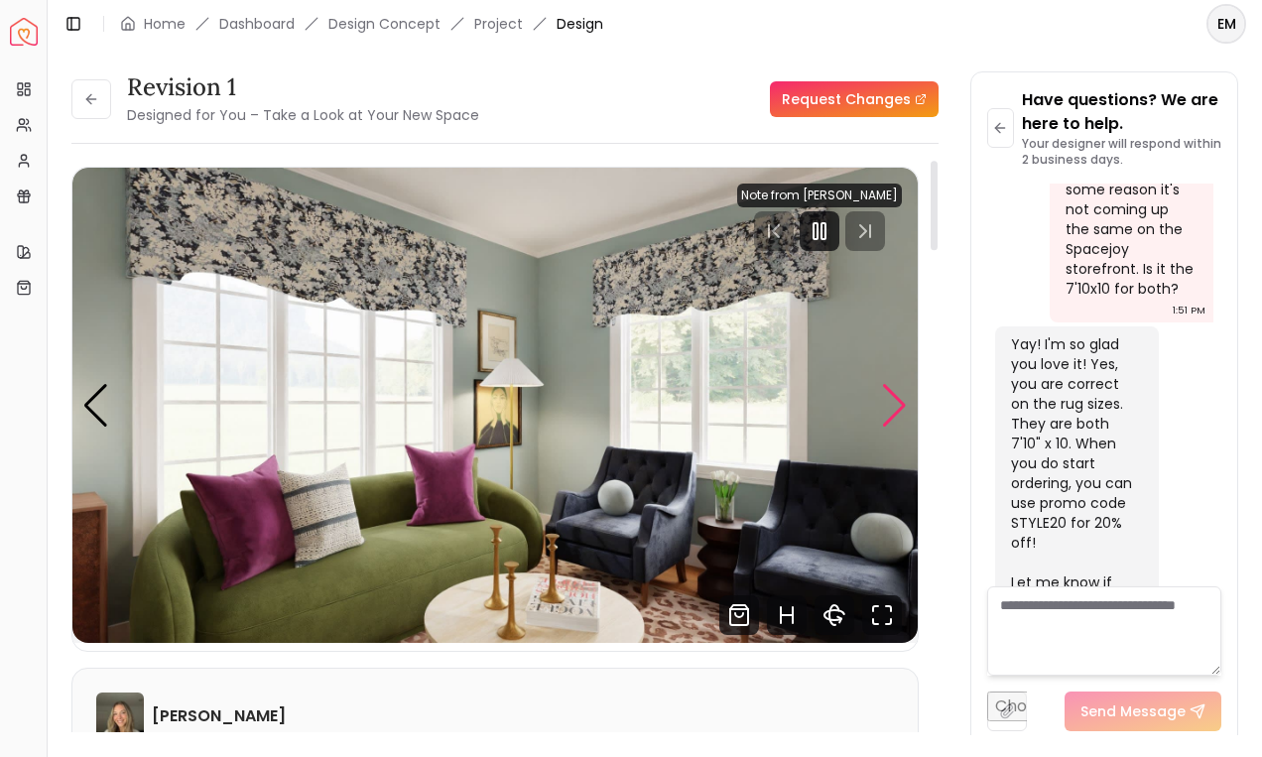
click at [898, 403] on div "Next slide" at bounding box center [894, 406] width 27 height 44
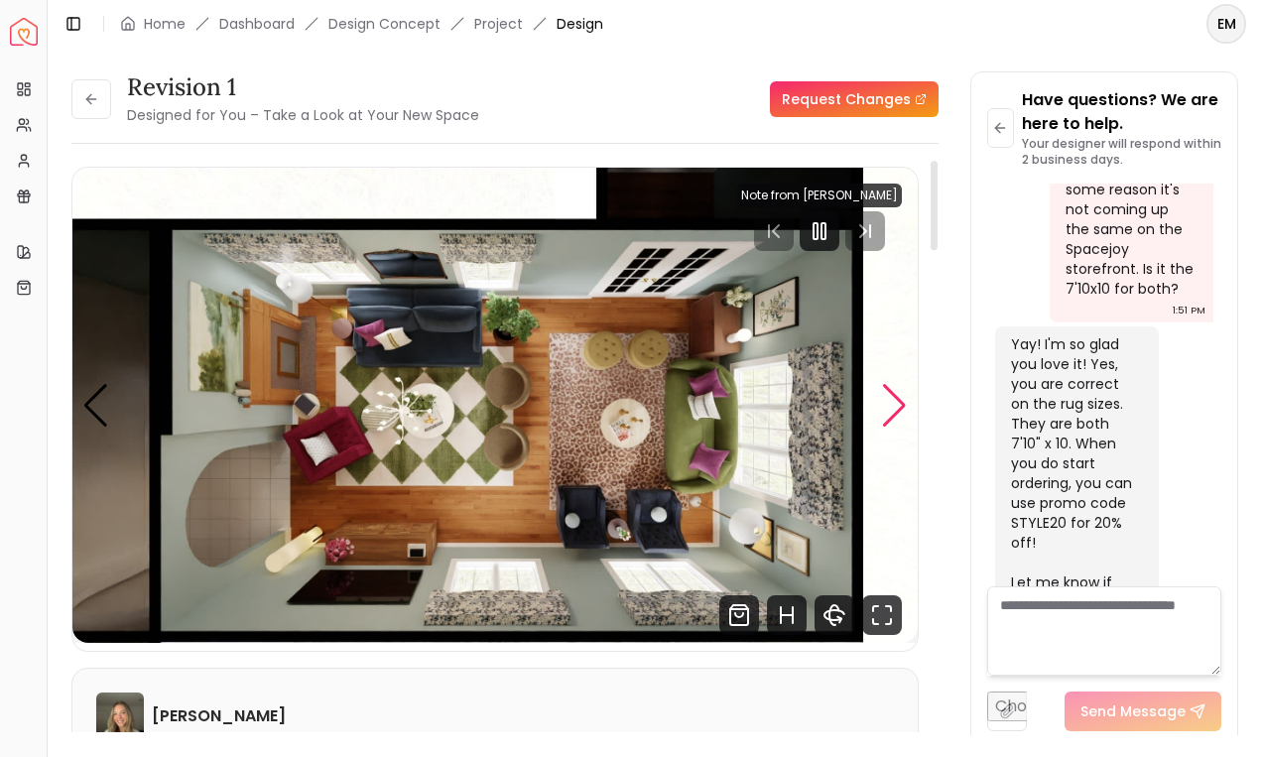
click at [898, 403] on div "Next slide" at bounding box center [894, 406] width 27 height 44
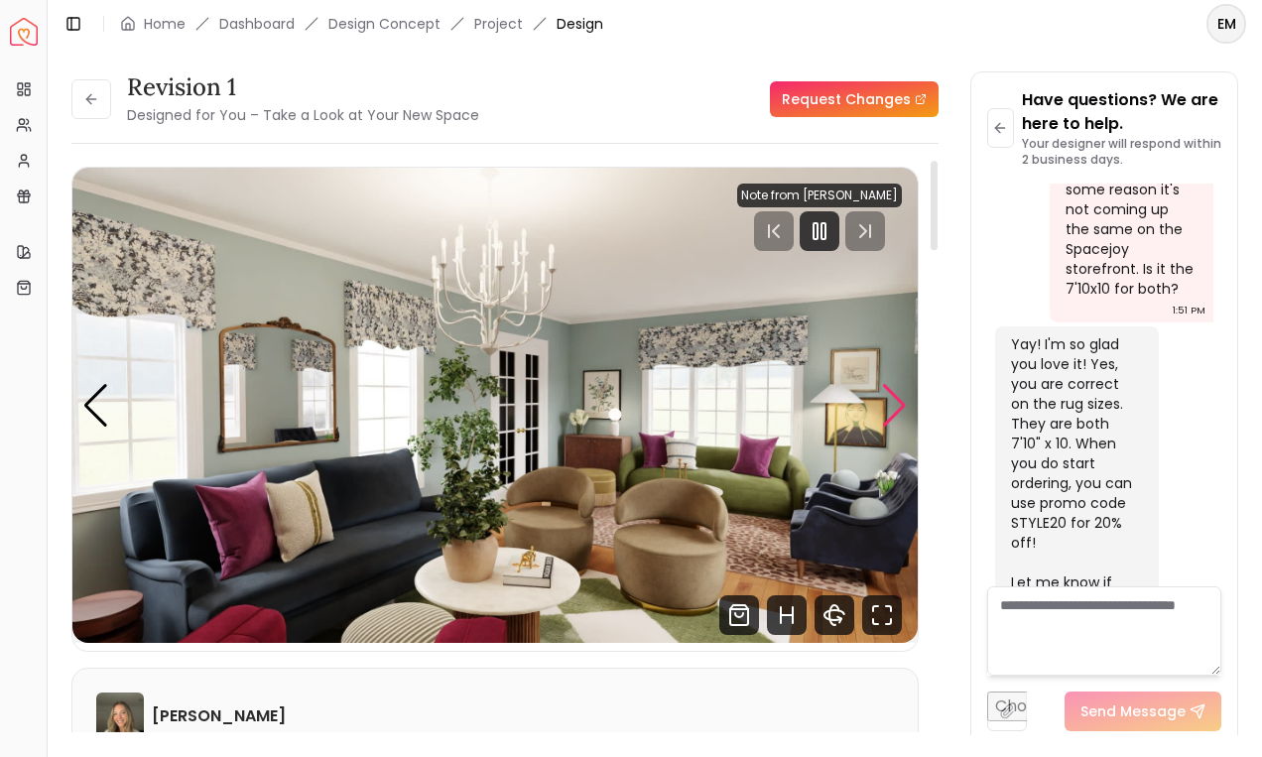
click at [898, 403] on div "Next slide" at bounding box center [894, 406] width 27 height 44
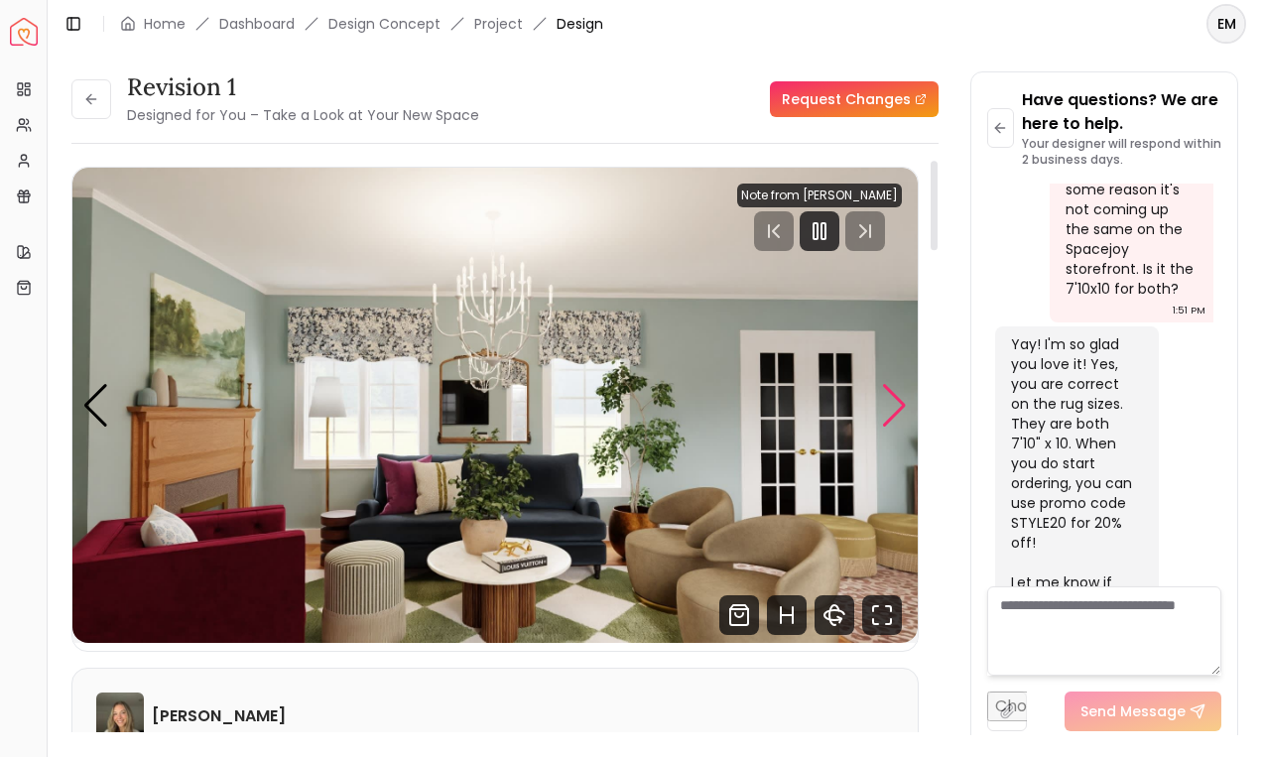
click at [898, 403] on div "Next slide" at bounding box center [894, 406] width 27 height 44
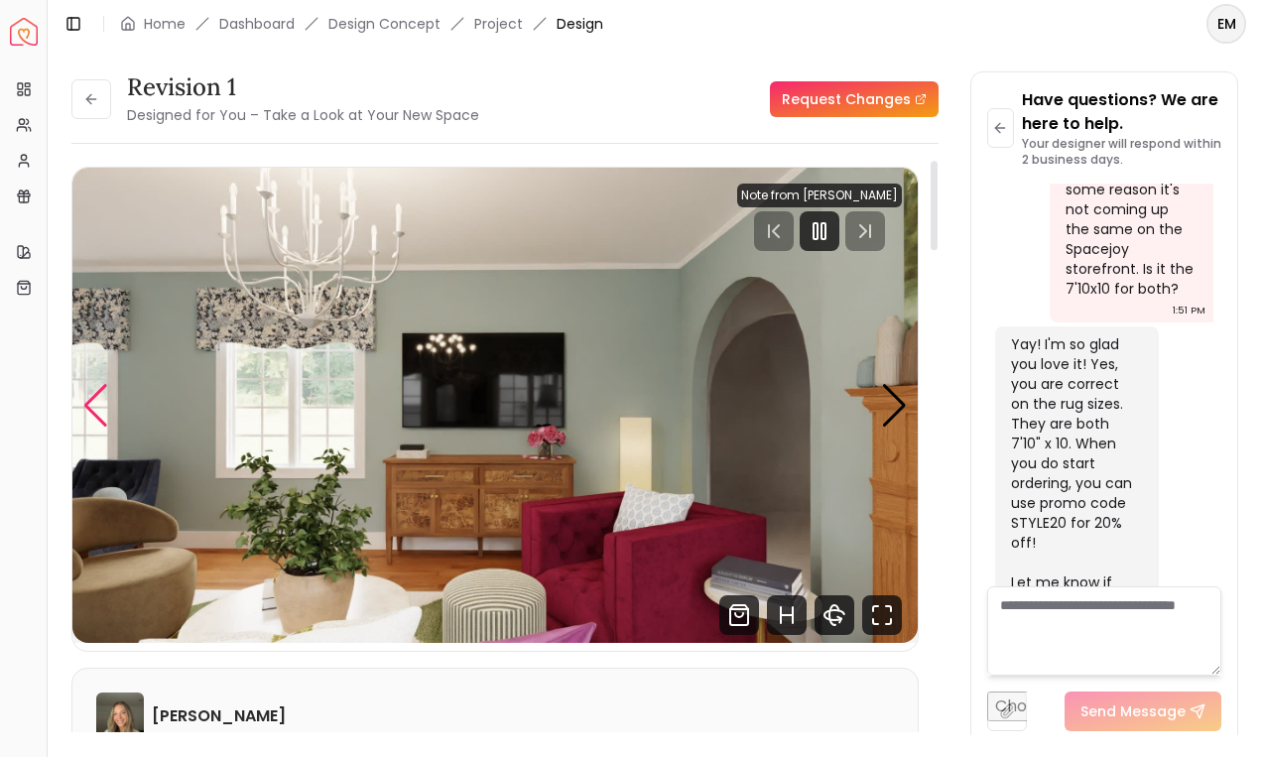
click at [86, 403] on div "Previous slide" at bounding box center [95, 406] width 27 height 44
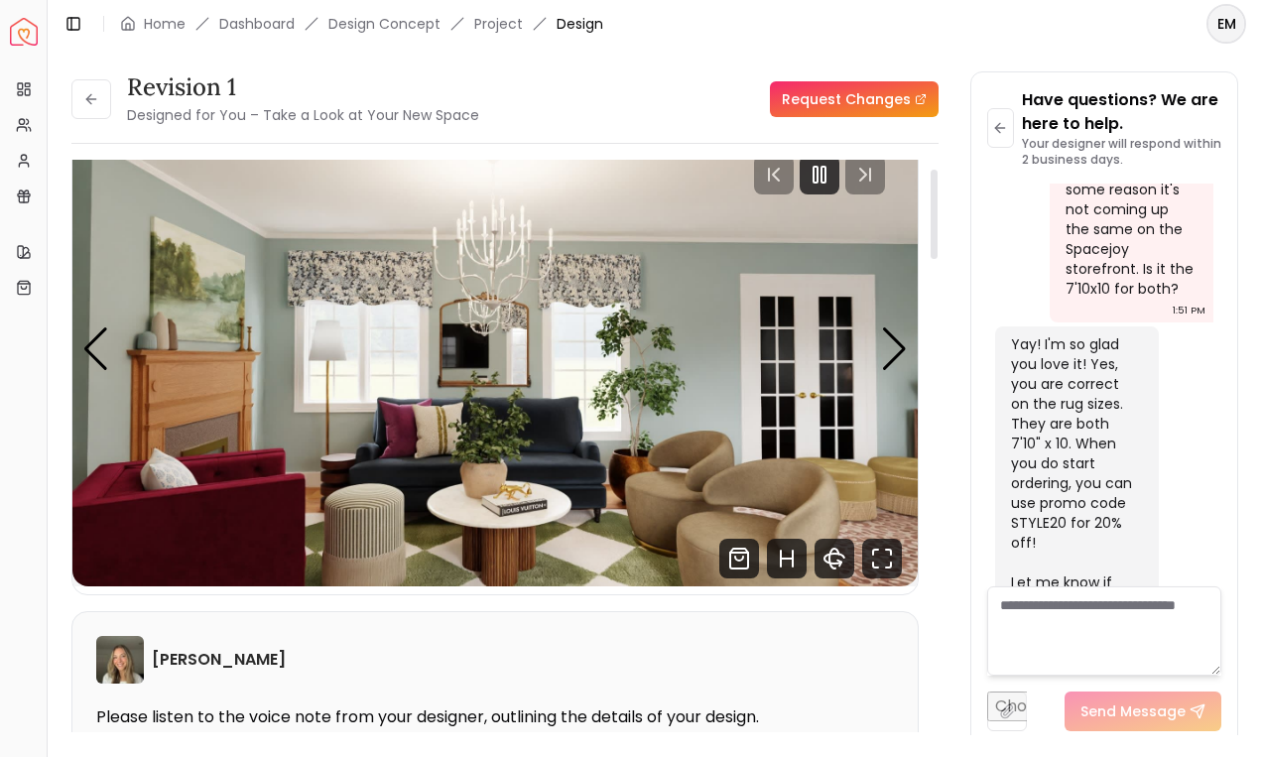
scroll to position [58, 0]
click at [901, 347] on div "Next slide" at bounding box center [894, 349] width 27 height 44
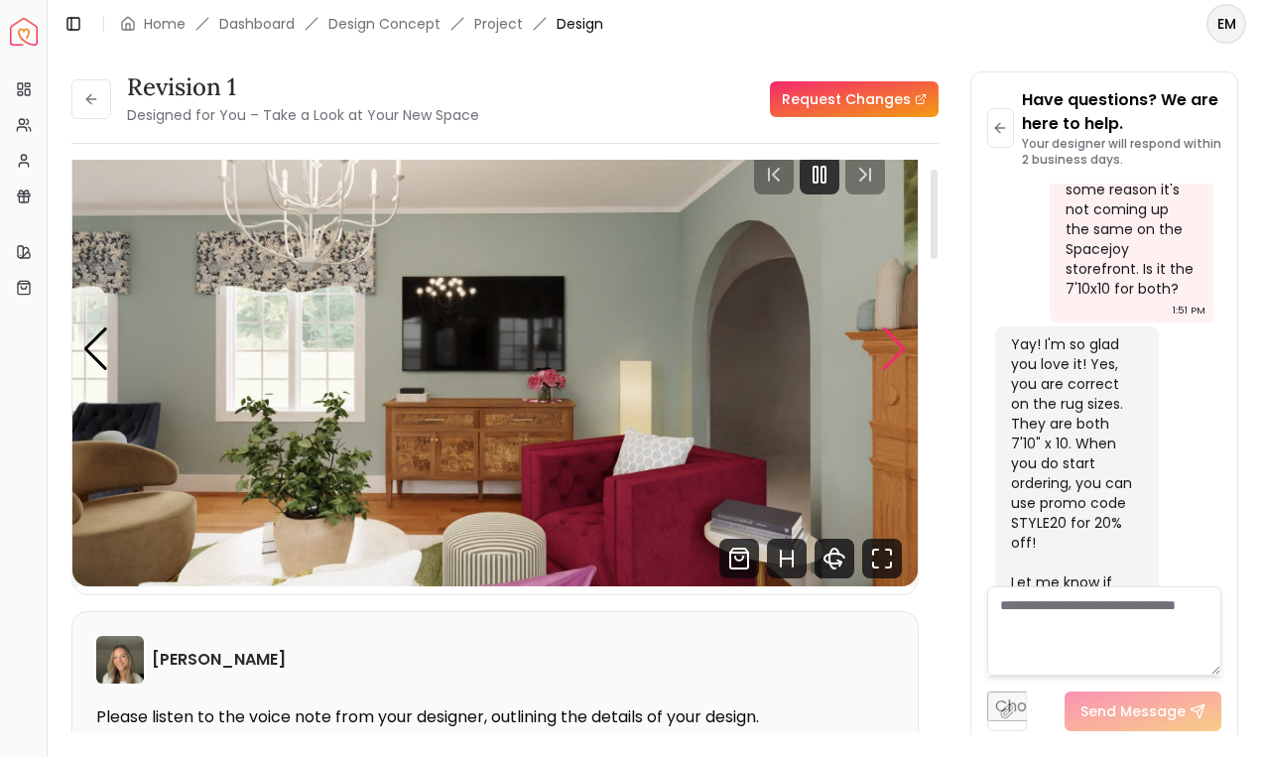
click at [902, 347] on div "Next slide" at bounding box center [894, 349] width 27 height 44
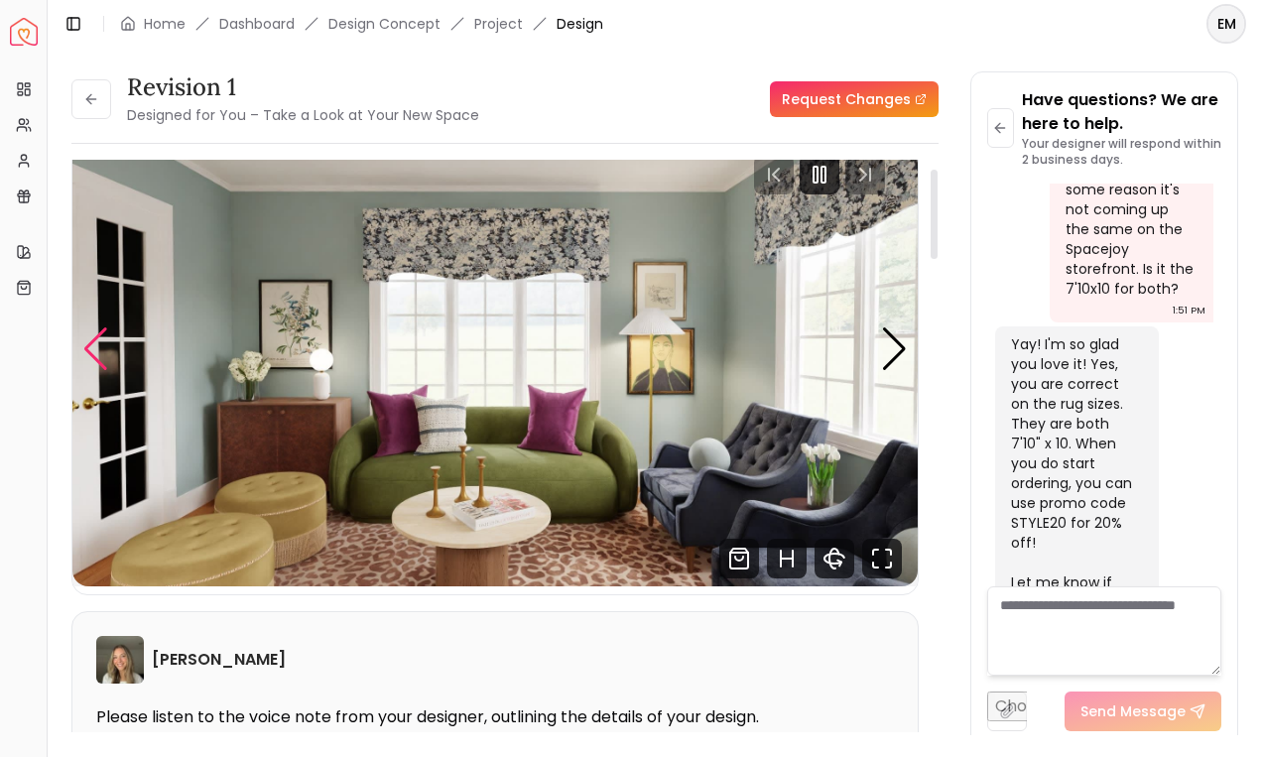
click at [82, 352] on div "Previous slide" at bounding box center [95, 349] width 27 height 44
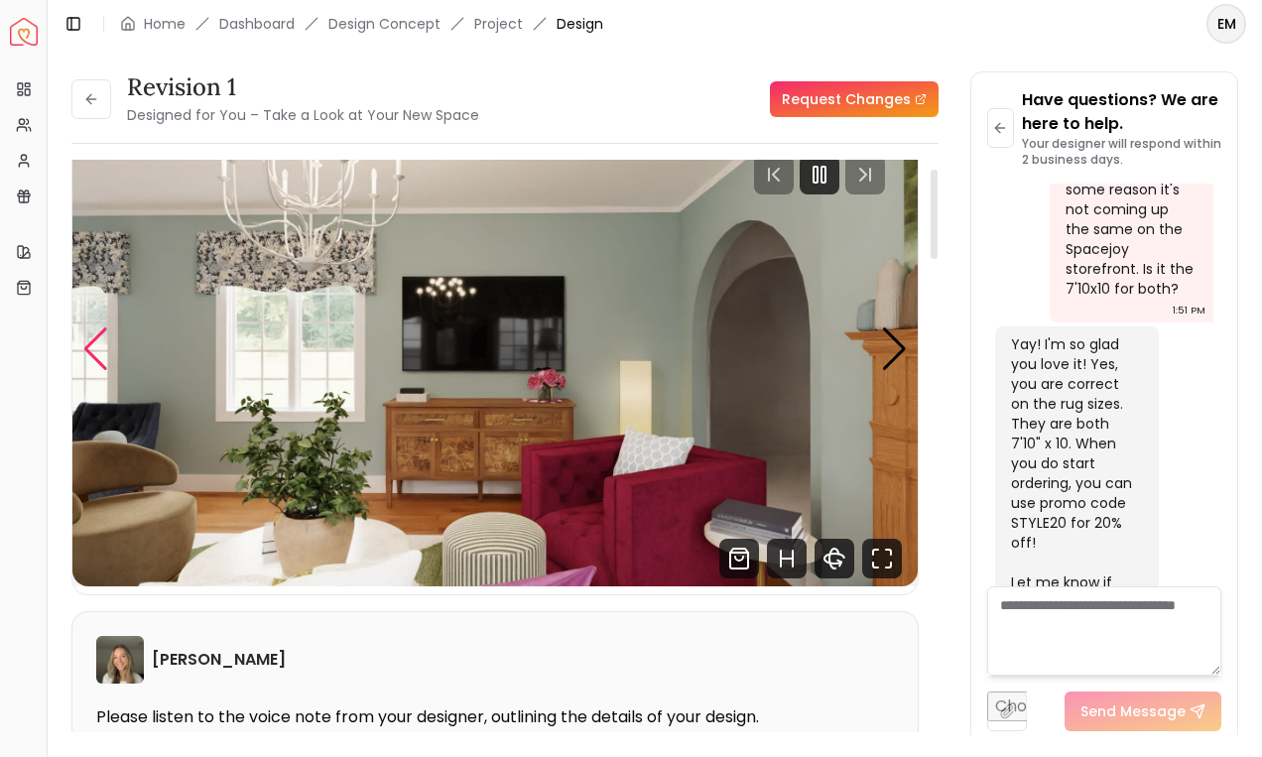
click at [82, 352] on div "Previous slide" at bounding box center [95, 349] width 27 height 44
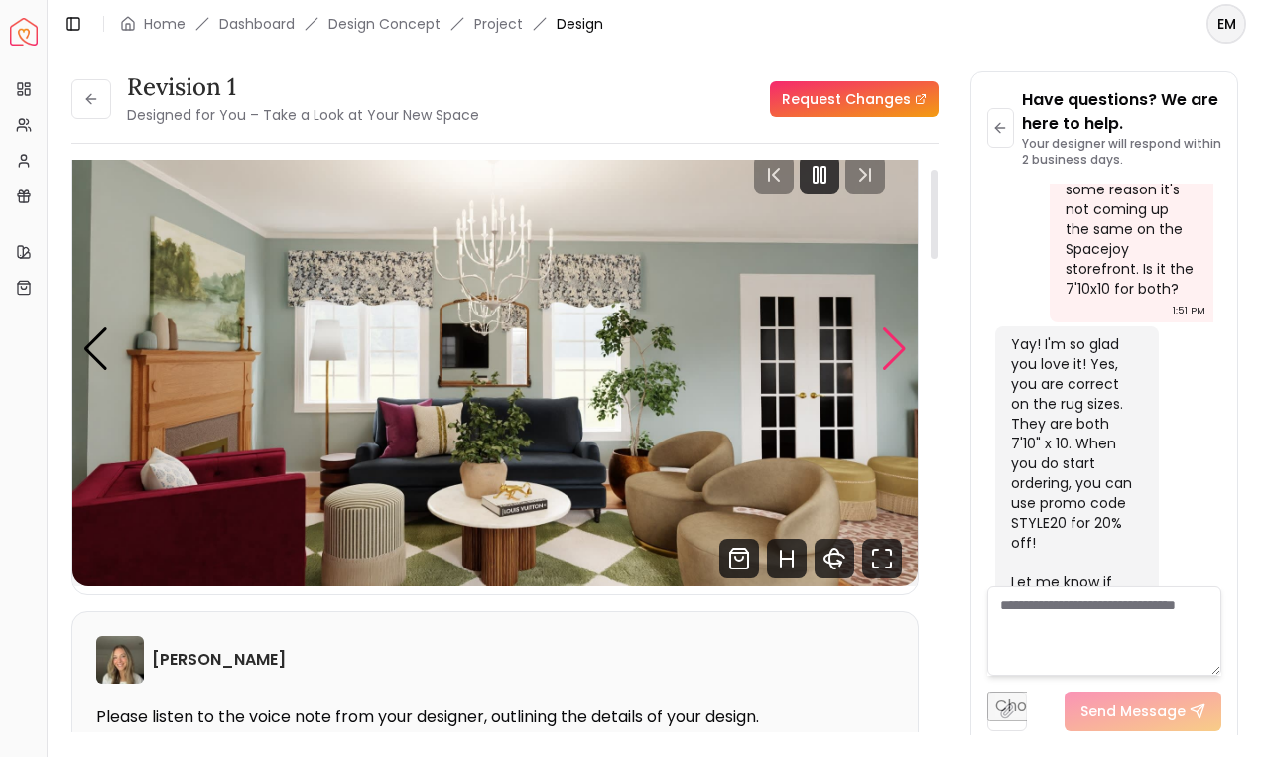
click at [889, 335] on div "Next slide" at bounding box center [894, 349] width 27 height 44
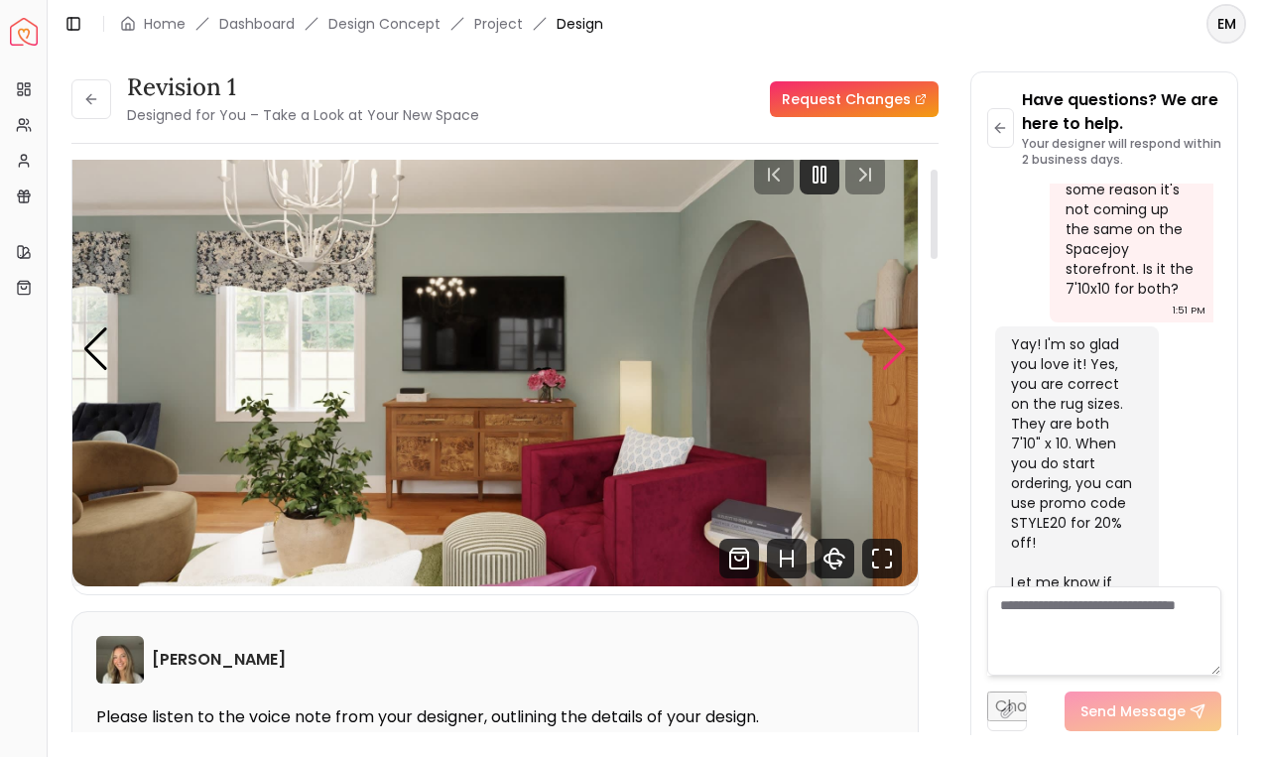
click at [889, 335] on div "Next slide" at bounding box center [894, 349] width 27 height 44
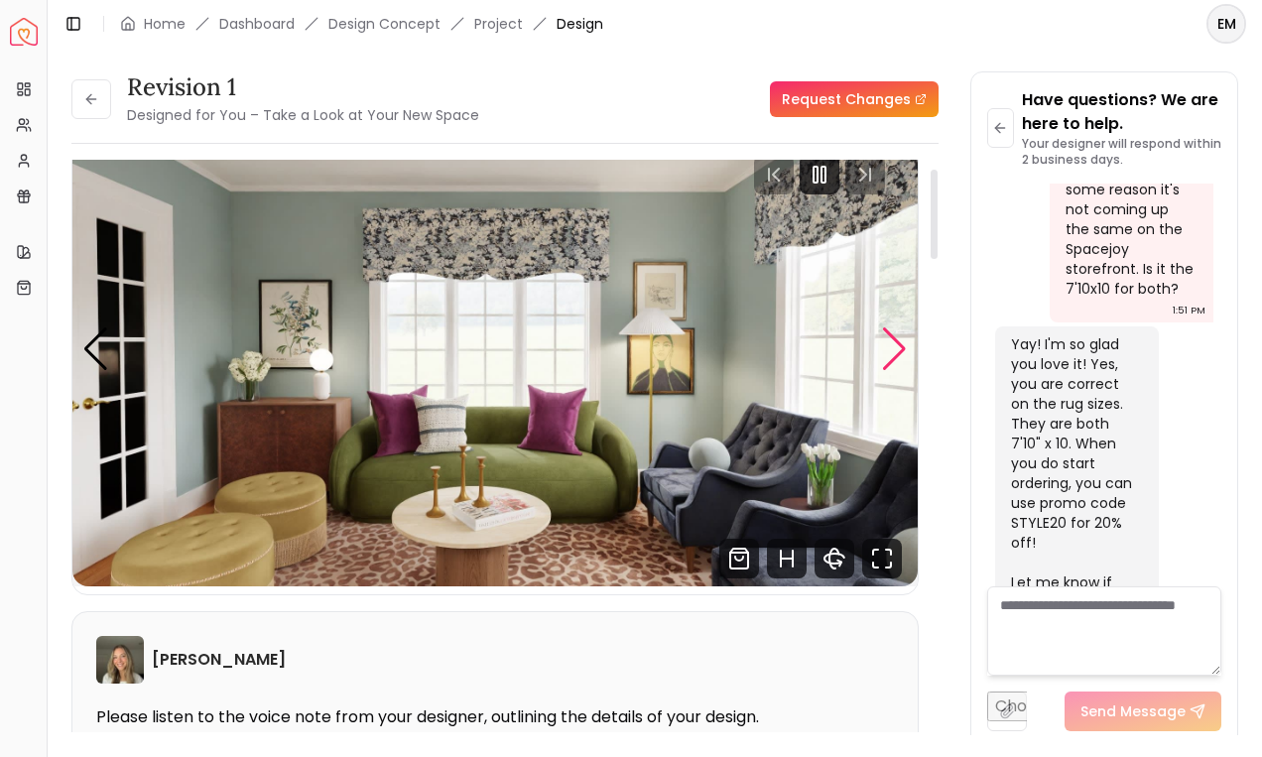
click at [889, 335] on div "Next slide" at bounding box center [894, 349] width 27 height 44
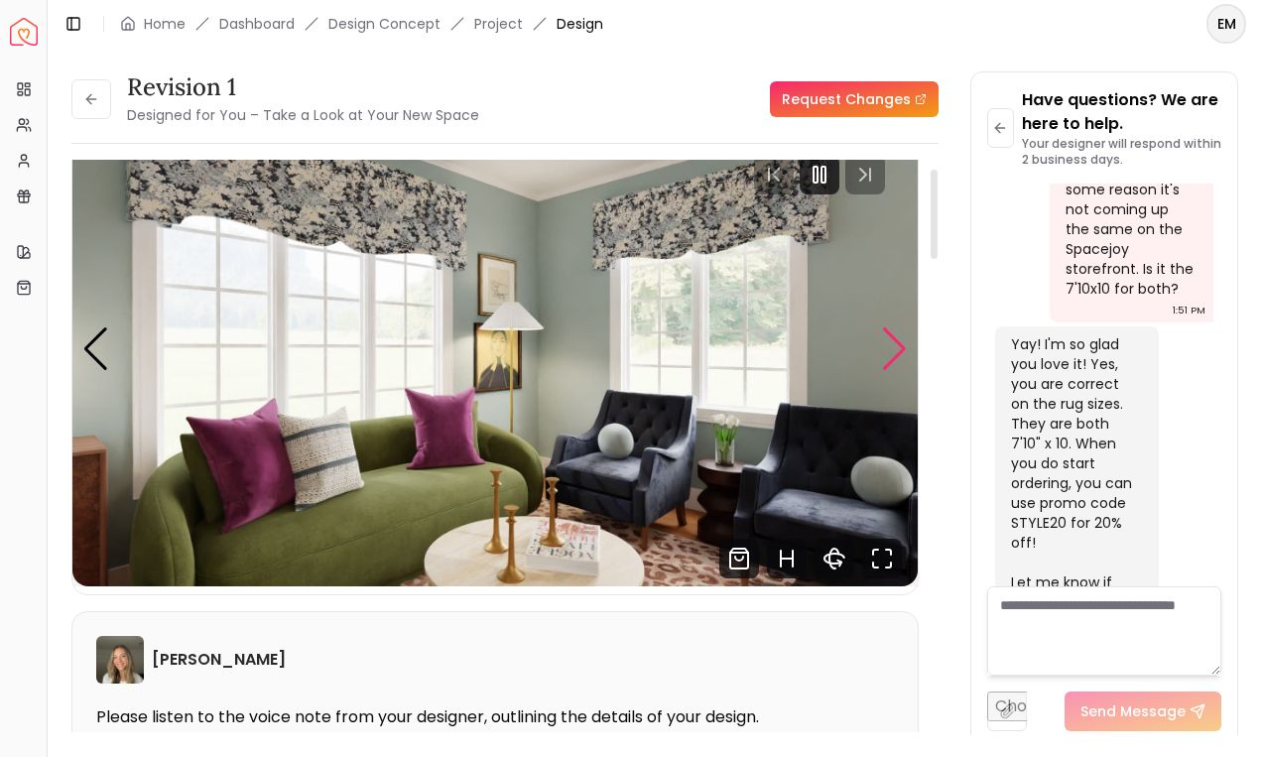
click at [889, 335] on div "Next slide" at bounding box center [894, 349] width 27 height 44
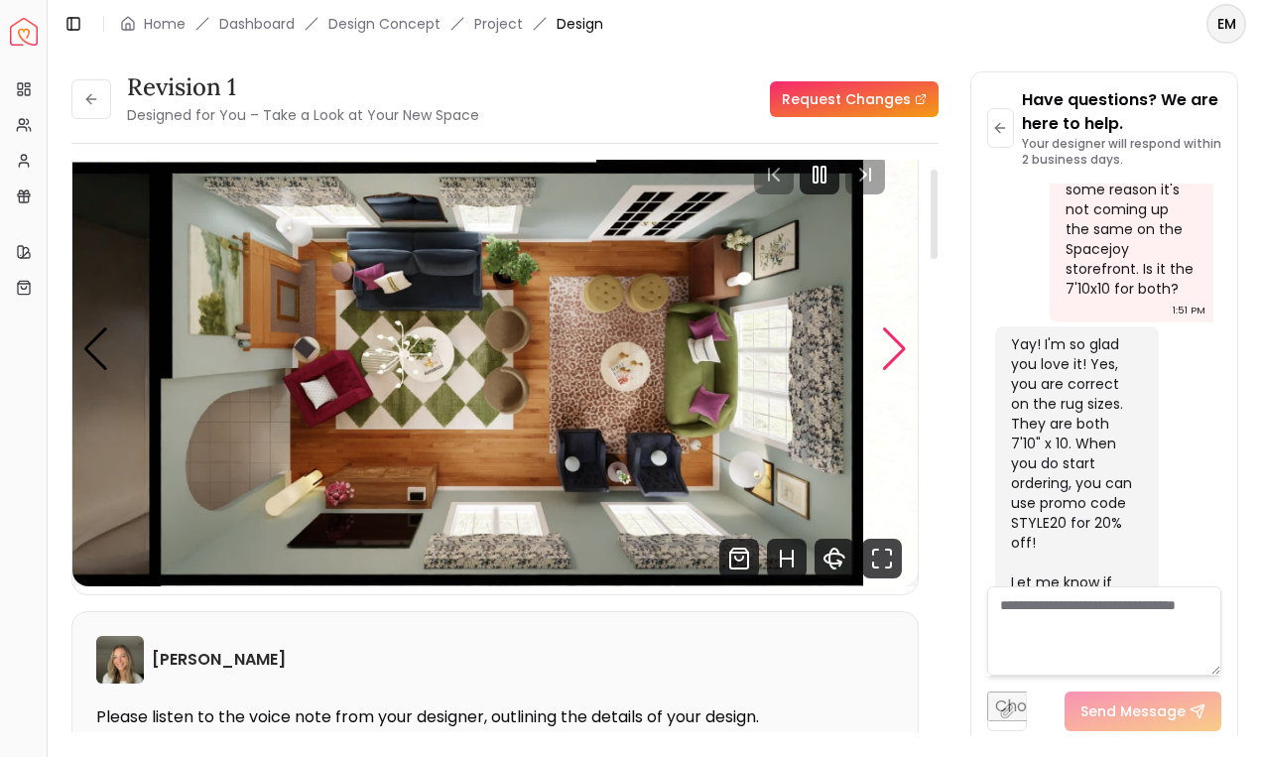
click at [889, 335] on div "Next slide" at bounding box center [894, 349] width 27 height 44
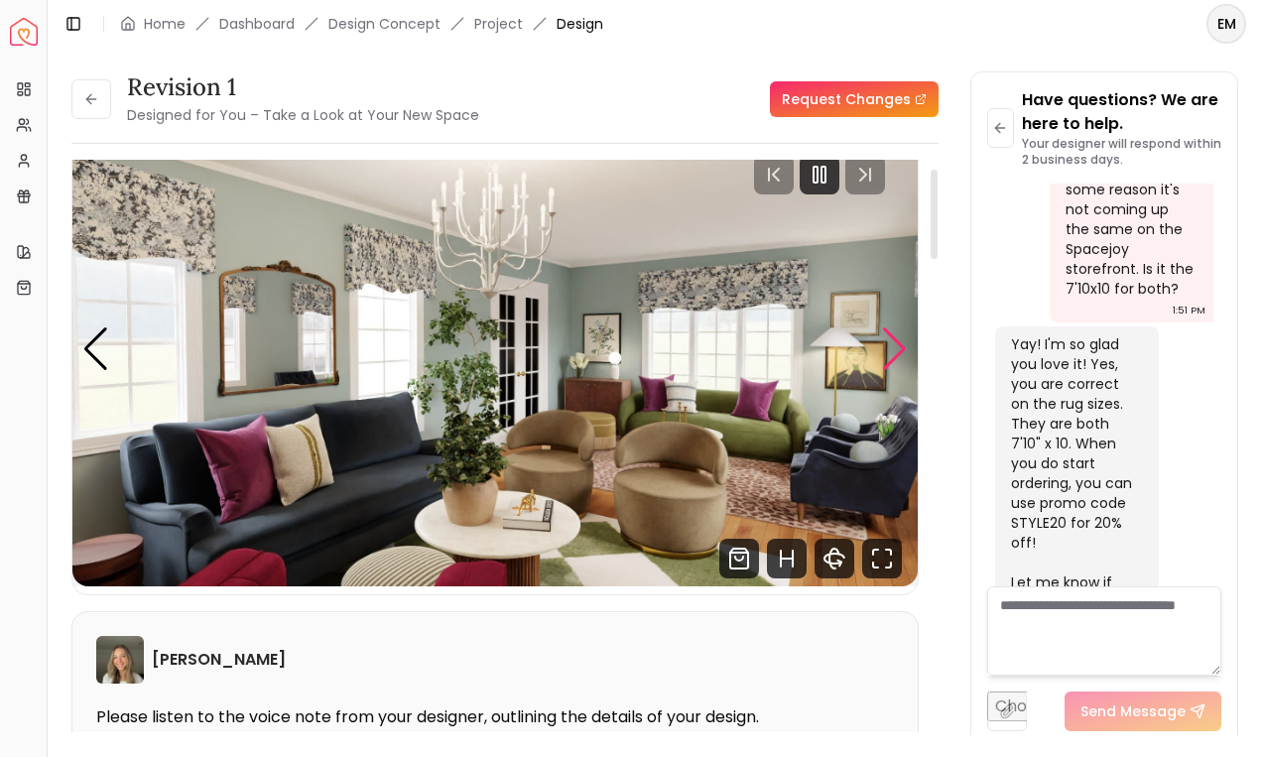
click at [889, 335] on div "Next slide" at bounding box center [894, 349] width 27 height 44
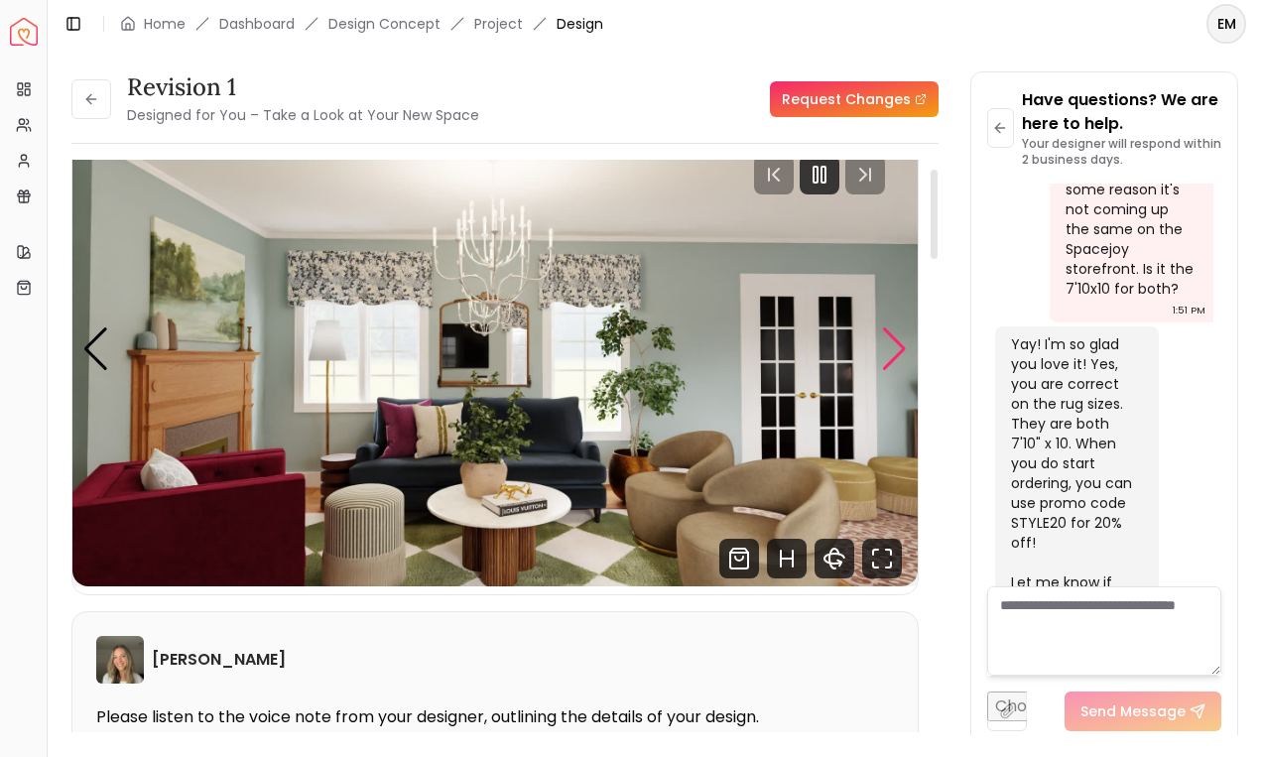
click at [889, 335] on div "Next slide" at bounding box center [894, 349] width 27 height 44
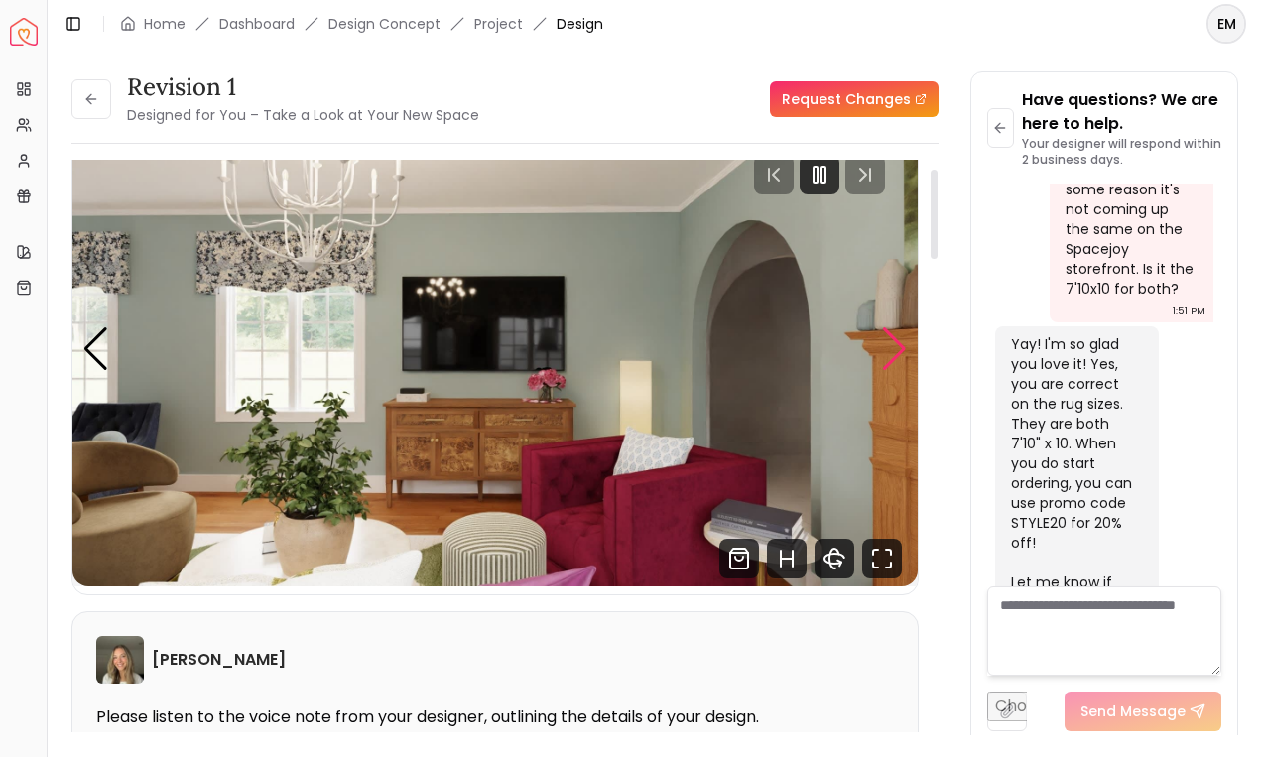
click at [889, 335] on div "Next slide" at bounding box center [894, 349] width 27 height 44
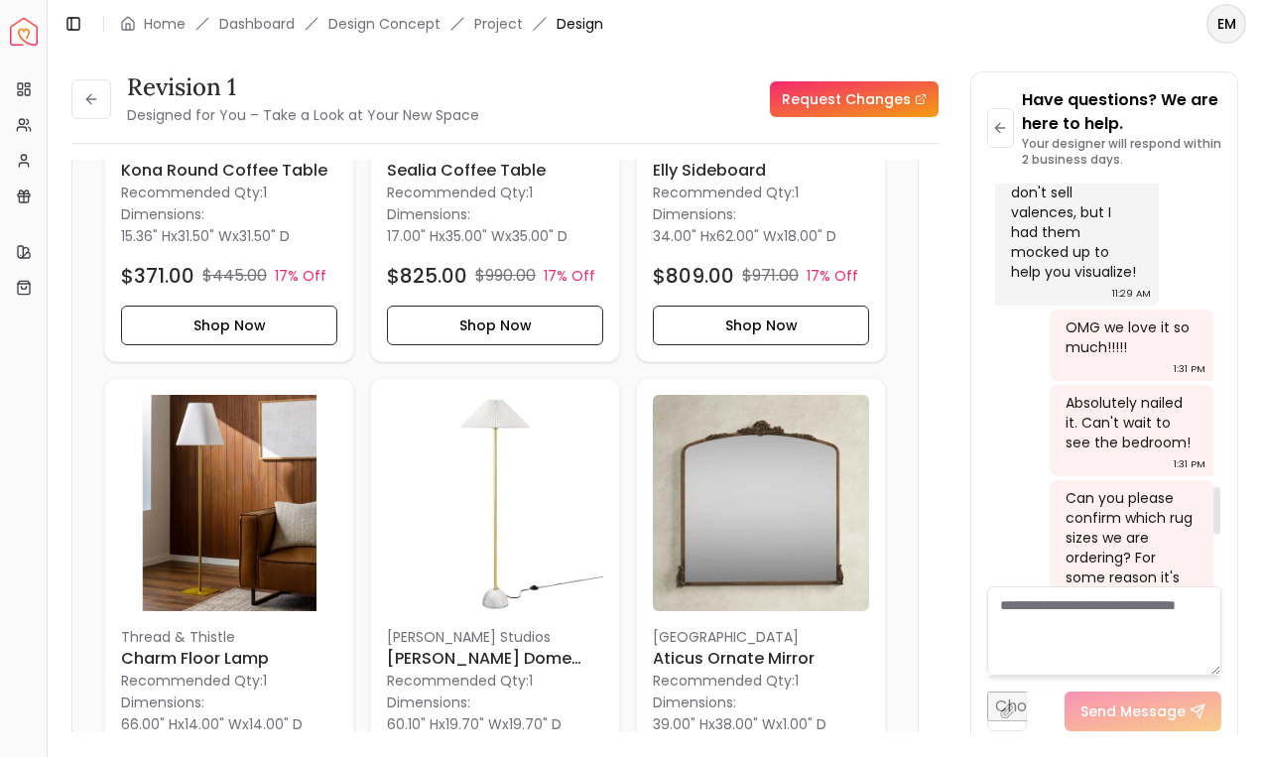
scroll to position [2568, 0]
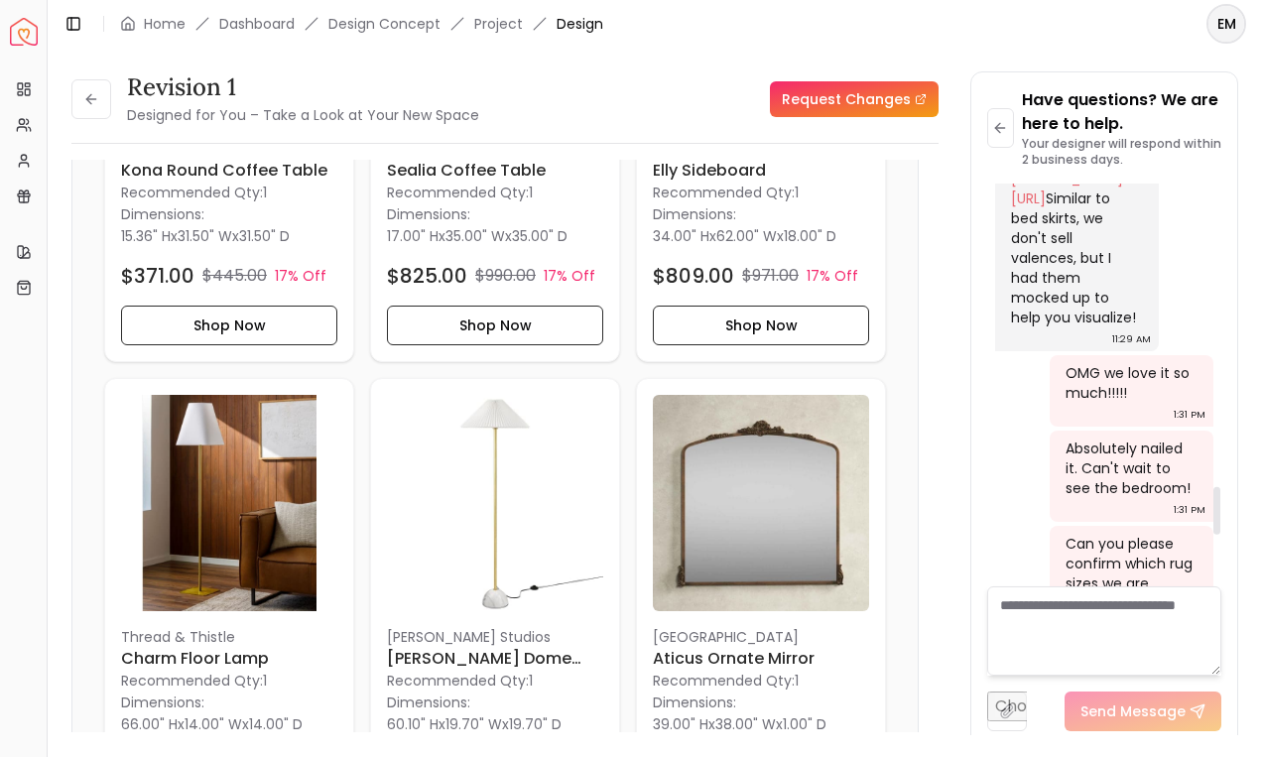
drag, startPoint x: 1093, startPoint y: 315, endPoint x: 1057, endPoint y: 502, distance: 189.9
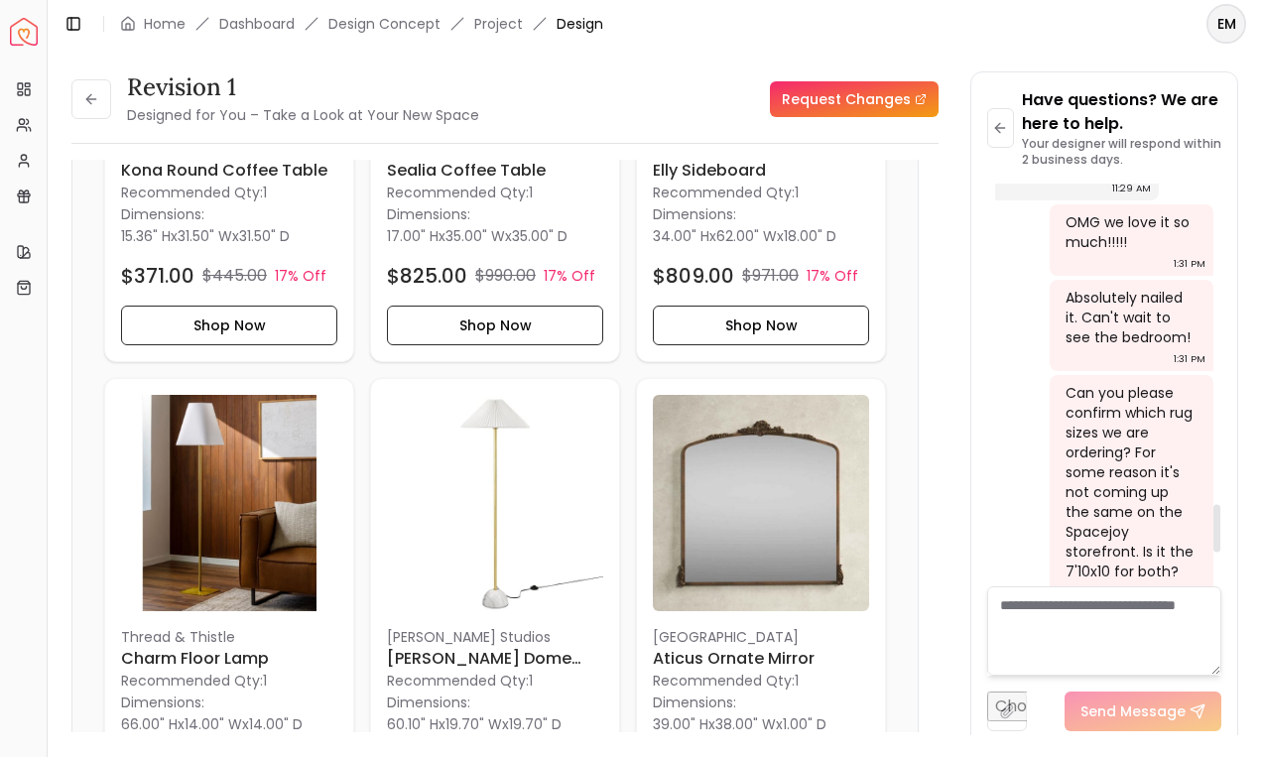
scroll to position [2731, 0]
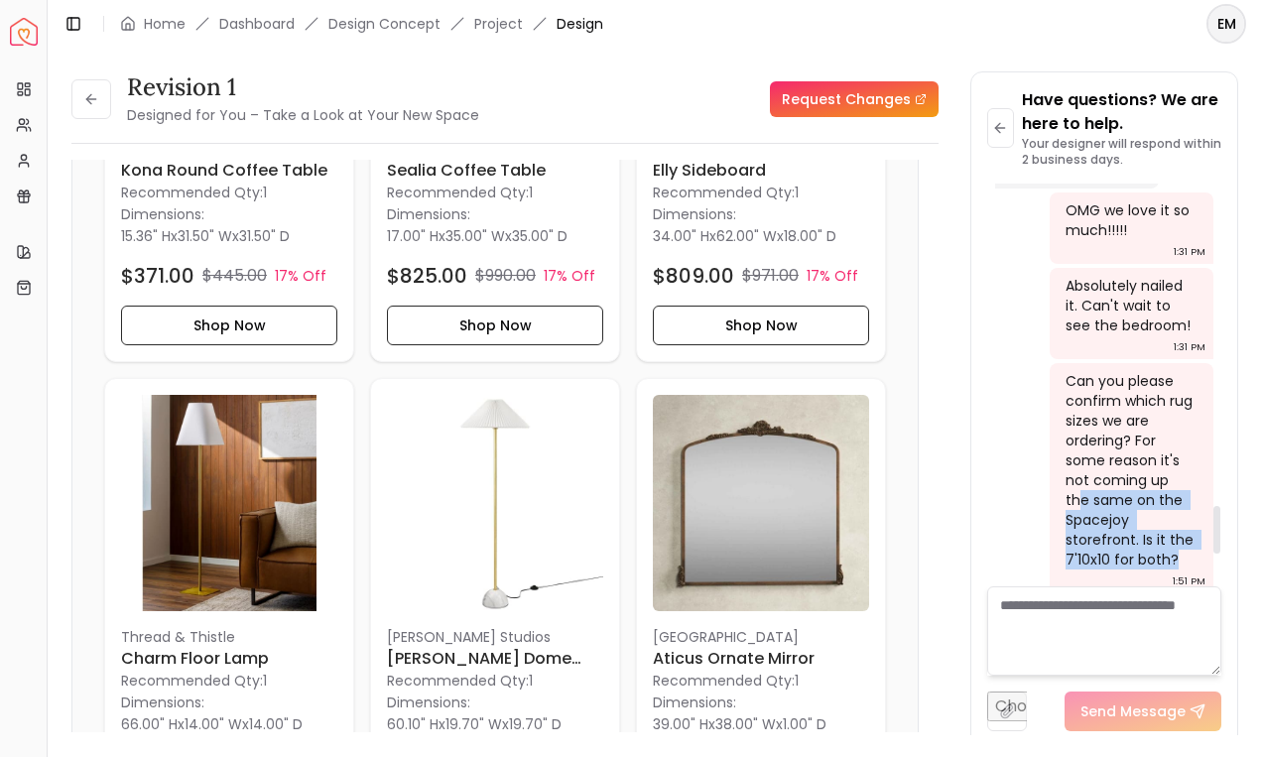
drag, startPoint x: 1184, startPoint y: 491, endPoint x: 1076, endPoint y: 439, distance: 119.8
click at [1076, 439] on div "Can you please confirm which rug sizes we are ordering? For some reason it's no…" at bounding box center [1129, 470] width 128 height 198
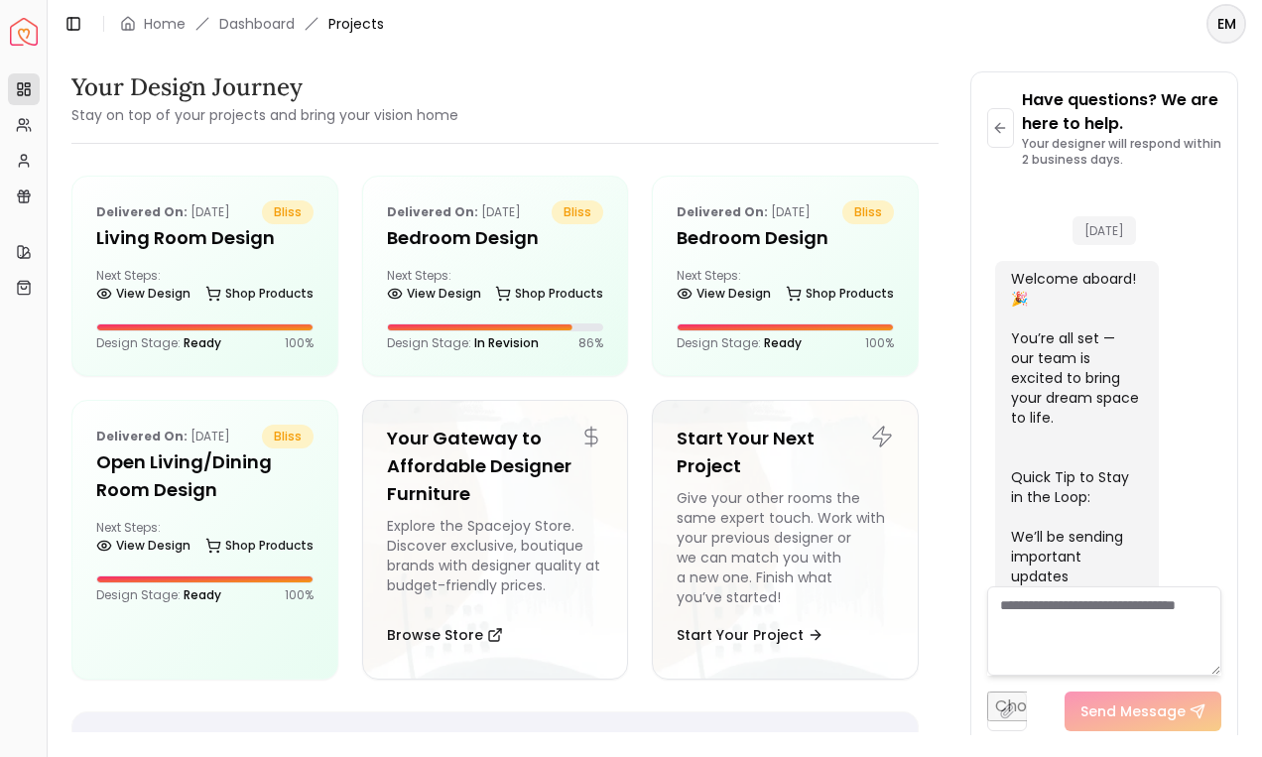
scroll to position [3002, 0]
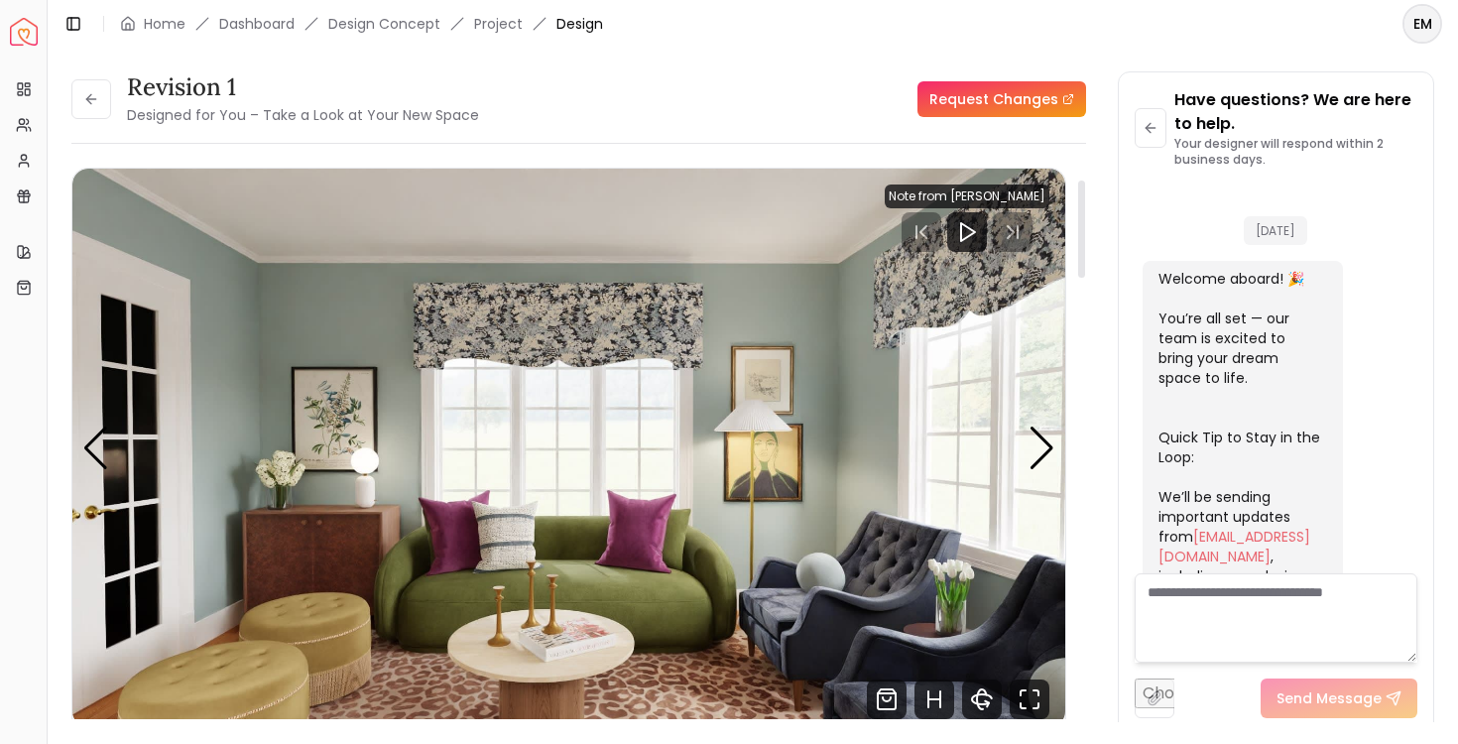
scroll to position [2499, 0]
